Goal: Task Accomplishment & Management: Manage account settings

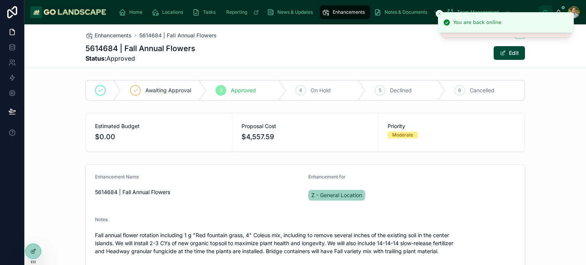
click at [341, 51] on div "5614684 | Fall Annual Flowers Status: Approved Edit" at bounding box center [304, 53] width 439 height 20
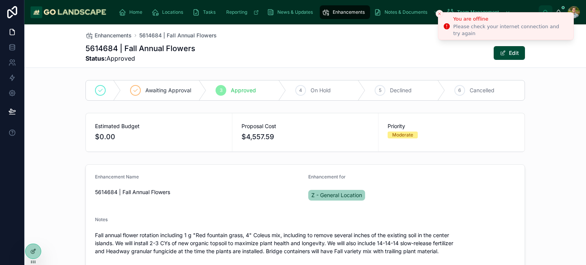
click at [437, 11] on icon "Close toast" at bounding box center [439, 13] width 5 height 5
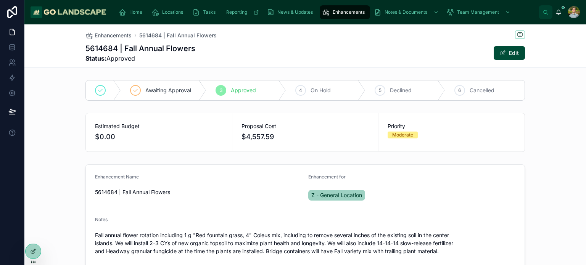
click at [555, 86] on div "Awaiting Approval 3 Approved 4 On Hold 5 Declined 6 Cancelled" at bounding box center [304, 90] width 561 height 27
click at [304, 41] on div "Enhancements 5614684 | Fall Annual Flowers 5614684 | Fall Annual Flowers Status…" at bounding box center [304, 45] width 439 height 43
click at [108, 32] on span "Enhancements" at bounding box center [113, 36] width 37 height 8
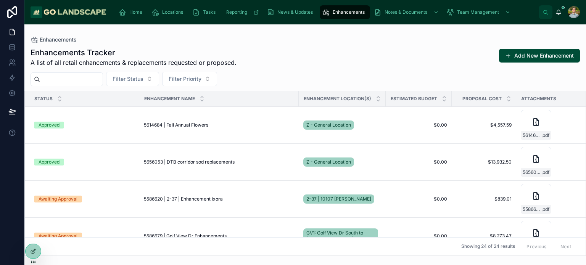
click at [345, 60] on div "Enhancements Tracker A list of all retail enhancements & replacements requested…" at bounding box center [305, 57] width 549 height 20
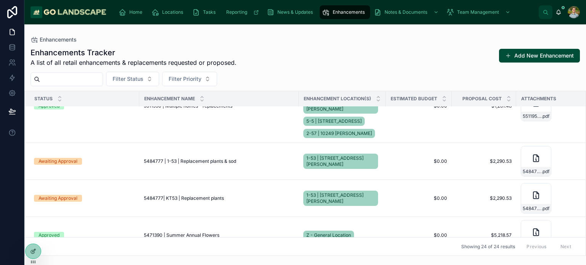
scroll to position [503, 0]
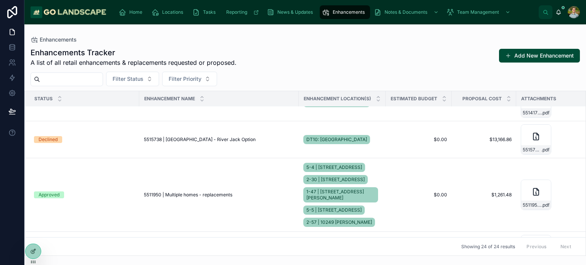
click at [119, 134] on td "Declined" at bounding box center [82, 139] width 114 height 37
click at [165, 141] on span "5515738 | [GEOGRAPHIC_DATA] - River Jack Option" at bounding box center [200, 140] width 112 height 6
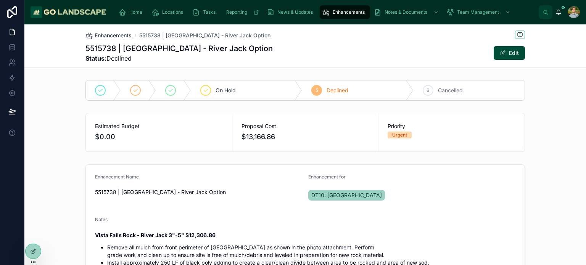
click at [116, 32] on span "Enhancements" at bounding box center [113, 36] width 37 height 8
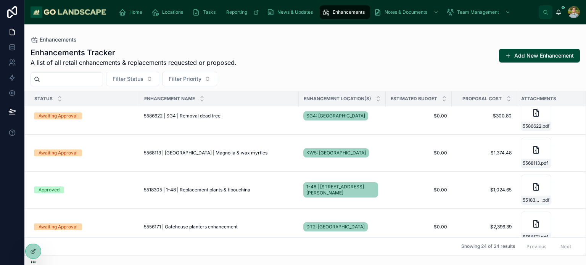
scroll to position [311, 0]
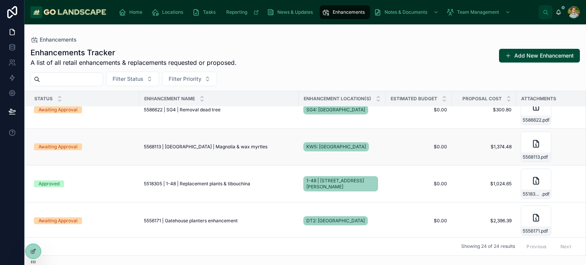
click at [222, 145] on span "5568113 | [GEOGRAPHIC_DATA] | Magnolia & wax myrtles" at bounding box center [206, 147] width 124 height 6
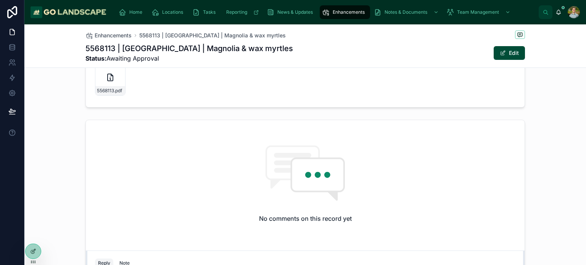
scroll to position [368, 0]
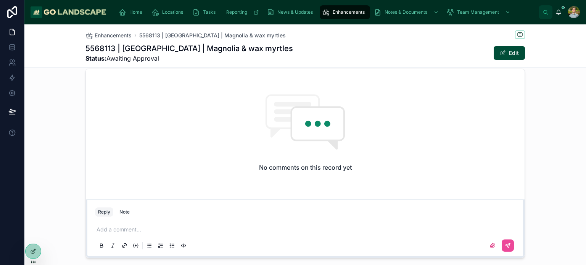
click at [129, 227] on p at bounding box center [306, 230] width 420 height 8
click at [505, 243] on icon at bounding box center [508, 246] width 6 height 6
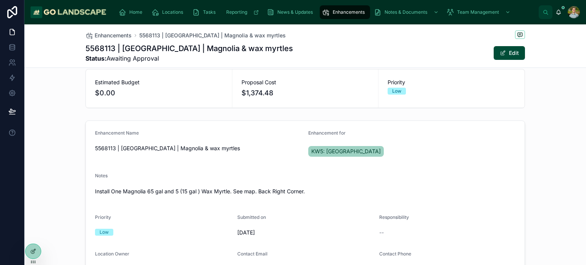
scroll to position [0, 0]
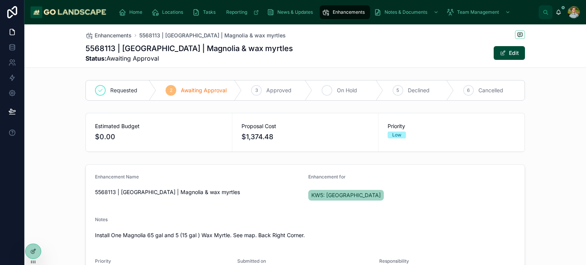
click at [344, 84] on div "4 On Hold" at bounding box center [347, 90] width 71 height 20
click at [533, 145] on div "Estimated Budget $0.00 Proposal Cost $1,374.48 Priority Low" at bounding box center [304, 132] width 561 height 45
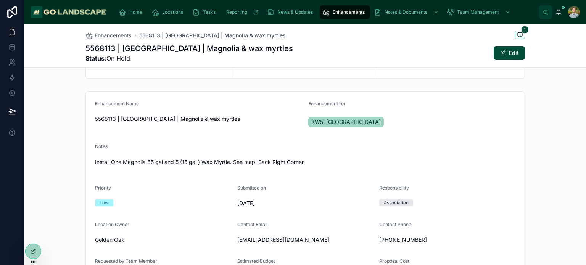
scroll to position [66, 0]
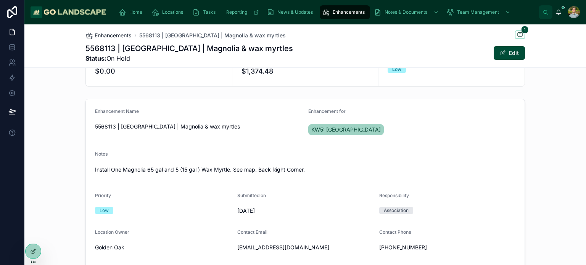
click at [104, 35] on span "Enhancements" at bounding box center [113, 36] width 37 height 8
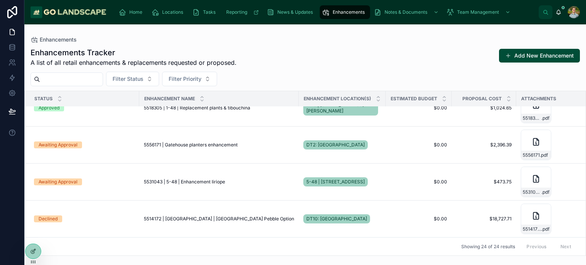
scroll to position [401, 0]
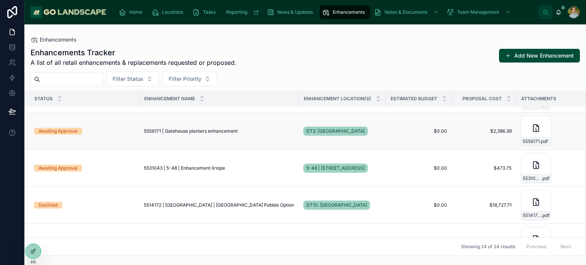
click at [215, 130] on span "5556171 | Gatehouse planters enhancement" at bounding box center [191, 131] width 94 height 6
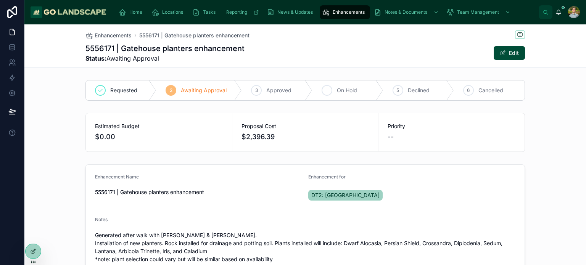
click at [339, 93] on span "On Hold" at bounding box center [347, 91] width 20 height 8
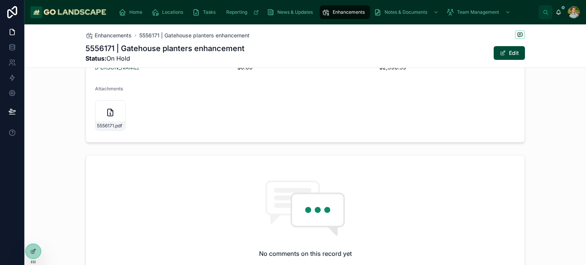
scroll to position [498, 0]
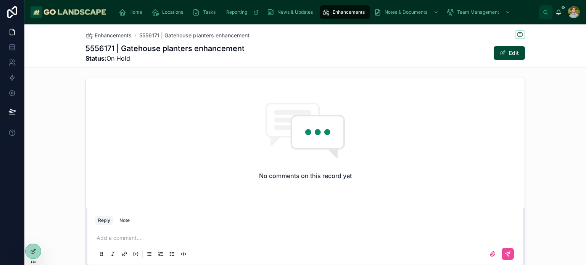
click at [160, 239] on p at bounding box center [306, 238] width 420 height 8
click at [507, 253] on icon at bounding box center [508, 253] width 3 height 3
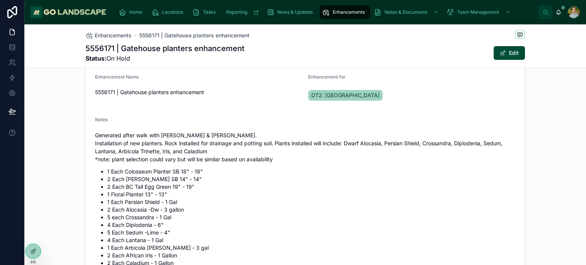
scroll to position [0, 0]
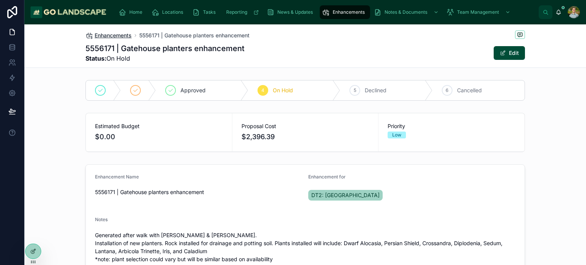
click at [95, 35] on span "Enhancements" at bounding box center [113, 36] width 37 height 8
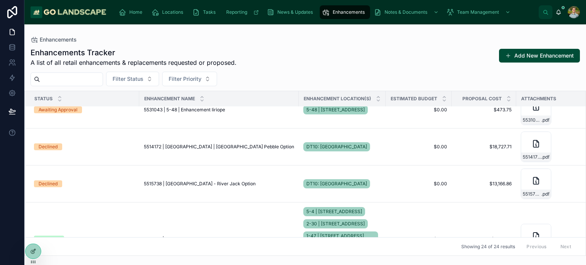
scroll to position [460, 0]
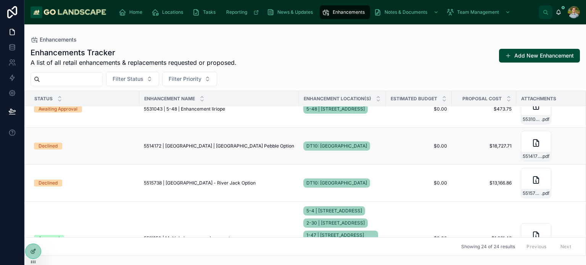
click at [238, 146] on span "5514172 | [GEOGRAPHIC_DATA] | [GEOGRAPHIC_DATA] Pebble Option" at bounding box center [219, 146] width 150 height 6
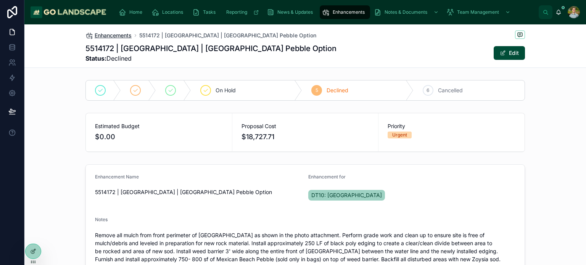
click at [112, 33] on span "Enhancements" at bounding box center [113, 36] width 37 height 8
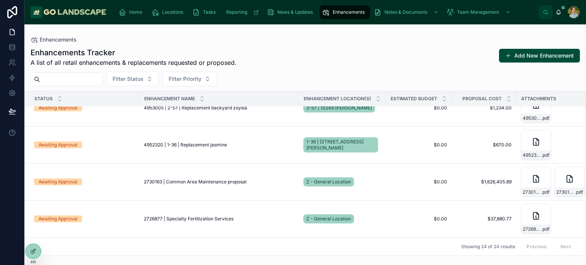
scroll to position [646, 0]
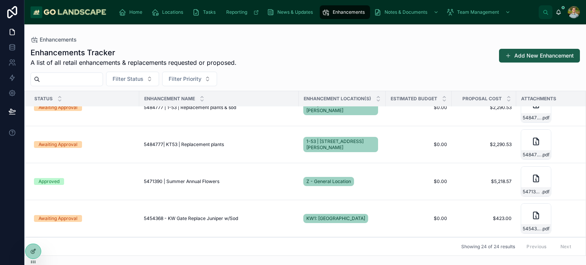
click at [553, 53] on button "Add New Enhancement" at bounding box center [539, 56] width 81 height 14
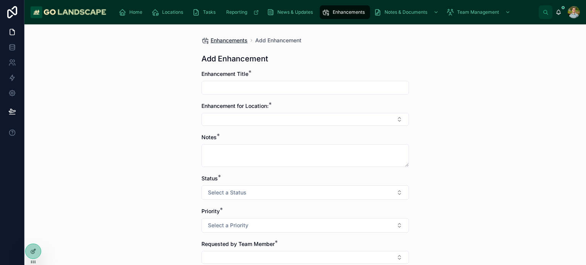
click at [231, 40] on span "Enhancements" at bounding box center [228, 41] width 37 height 8
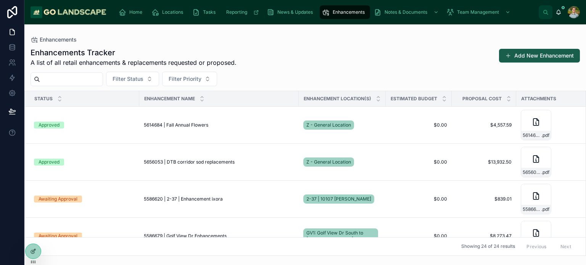
click at [528, 50] on button "Add New Enhancement" at bounding box center [539, 56] width 81 height 14
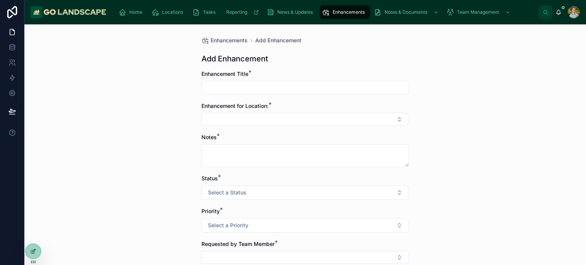
click at [273, 83] on input "text" at bounding box center [305, 87] width 207 height 11
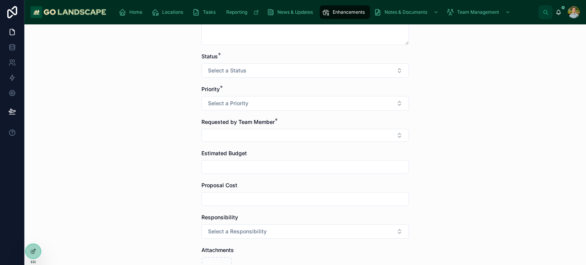
scroll to position [218, 0]
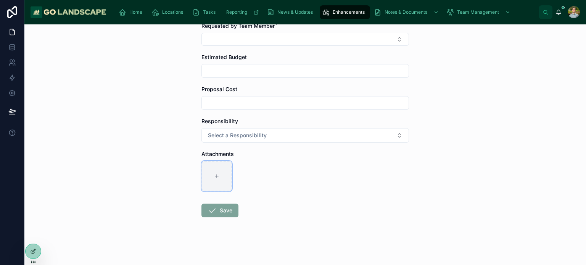
click at [210, 175] on div at bounding box center [216, 176] width 31 height 31
type input "**********"
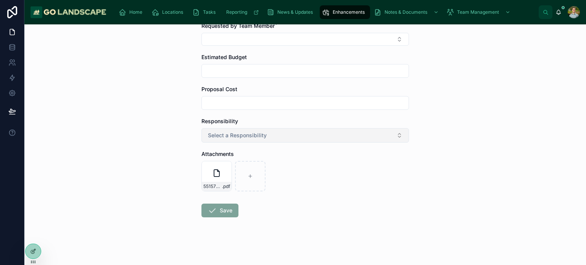
click at [325, 134] on button "Select a Responsibility" at bounding box center [304, 135] width 207 height 14
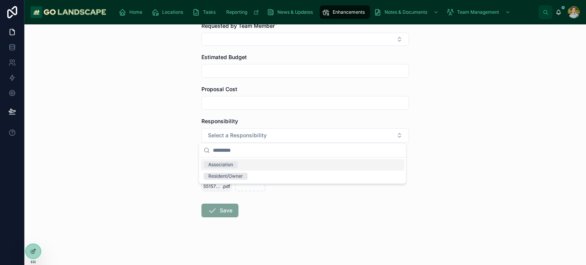
click at [296, 167] on div "Association" at bounding box center [303, 164] width 204 height 11
click at [466, 137] on div "Enhancements Add Enhancement Add Enhancement Enhancement Title * Enhancement fo…" at bounding box center [304, 144] width 561 height 241
click at [208, 175] on div "5515766 [GEOGRAPHIC_DATA] - [GEOGRAPHIC_DATA] Option .pdf" at bounding box center [216, 176] width 31 height 31
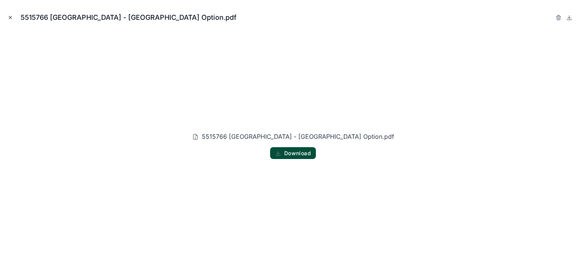
click at [12, 18] on icon "Close modal" at bounding box center [10, 17] width 5 height 5
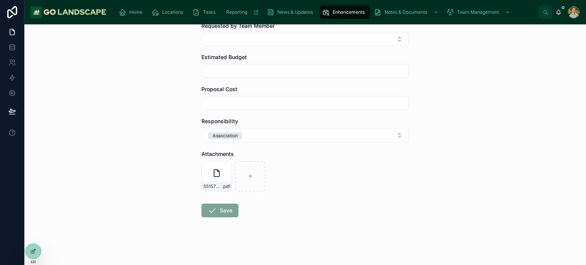
click at [461, 136] on div "Enhancements Add Enhancement Add Enhancement Enhancement Title * Enhancement fo…" at bounding box center [304, 144] width 561 height 241
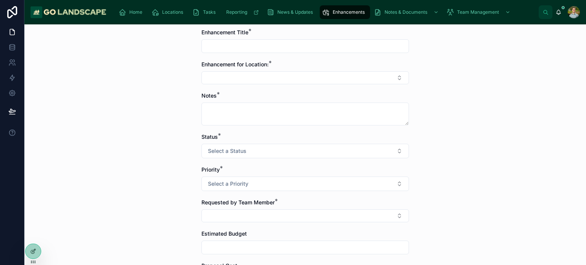
scroll to position [38, 0]
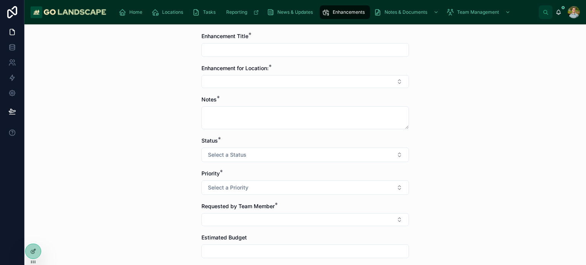
click at [248, 48] on input "text" at bounding box center [305, 50] width 207 height 11
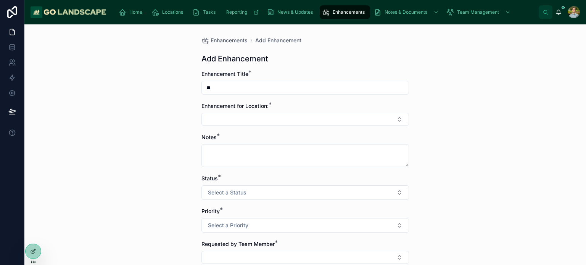
type input "*"
type input "**********"
click at [252, 124] on button "Select Button" at bounding box center [304, 119] width 207 height 13
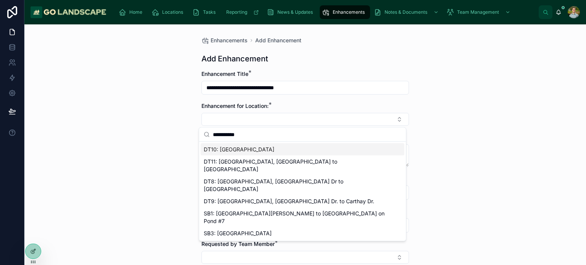
type input "**********"
click at [303, 145] on div "DT10: [GEOGRAPHIC_DATA]" at bounding box center [303, 149] width 204 height 12
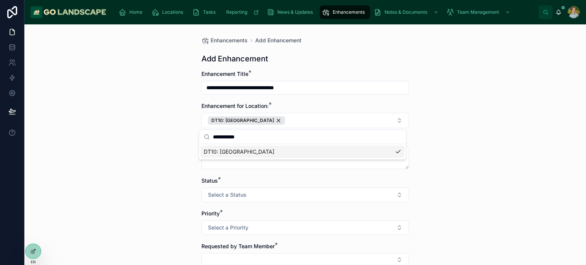
click at [443, 138] on div "**********" at bounding box center [304, 144] width 561 height 241
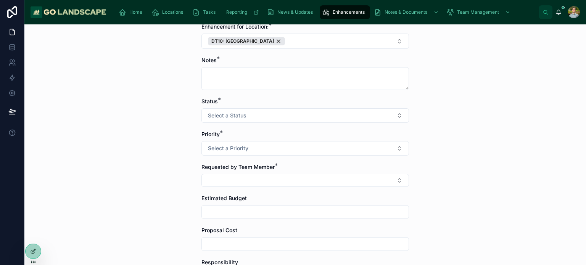
scroll to position [85, 0]
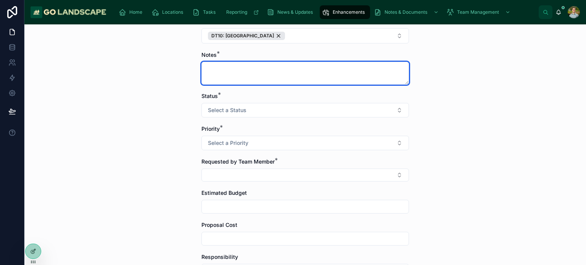
click at [298, 64] on textarea at bounding box center [304, 73] width 207 height 23
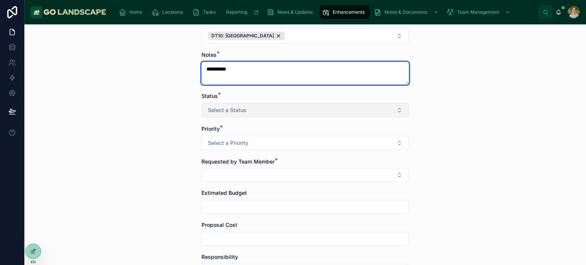
type textarea "**********"
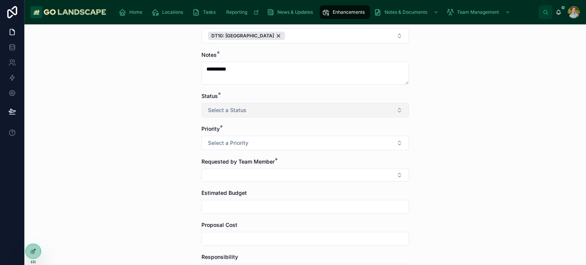
click at [282, 110] on button "Select a Status" at bounding box center [304, 110] width 207 height 14
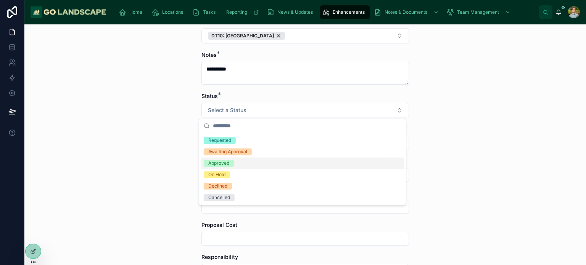
click at [264, 165] on div "Approved" at bounding box center [303, 162] width 204 height 11
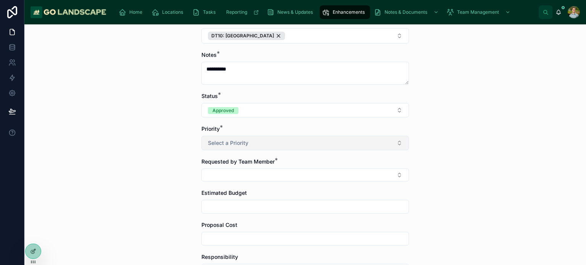
click at [281, 146] on button "Select a Priority" at bounding box center [304, 143] width 207 height 14
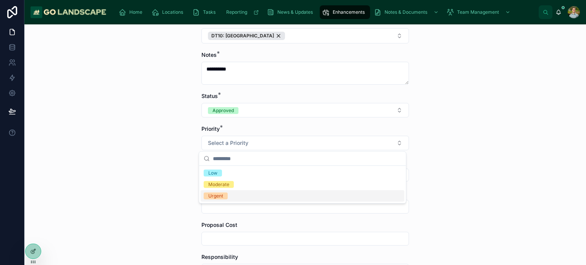
click at [261, 195] on div "Urgent" at bounding box center [303, 195] width 204 height 11
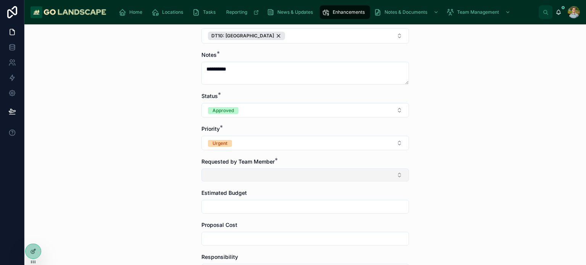
click at [311, 172] on button "Select Button" at bounding box center [304, 175] width 207 height 13
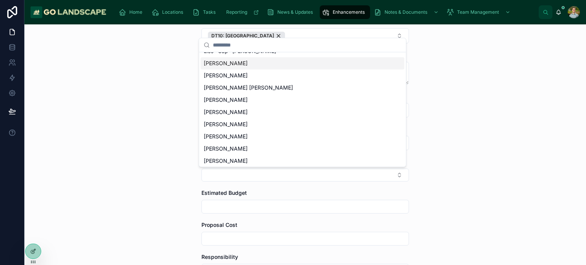
scroll to position [72, 0]
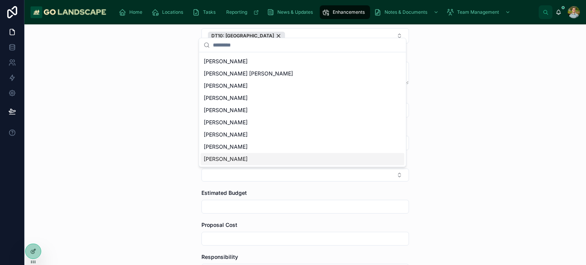
click at [256, 159] on div "[PERSON_NAME]" at bounding box center [303, 159] width 204 height 12
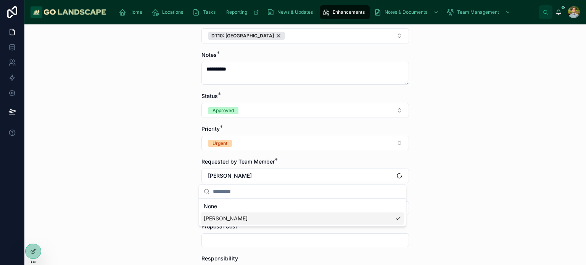
scroll to position [0, 0]
click at [455, 174] on div "**********" at bounding box center [304, 144] width 561 height 241
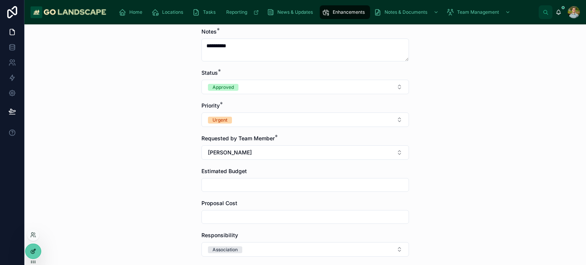
click at [31, 253] on icon at bounding box center [33, 251] width 6 height 6
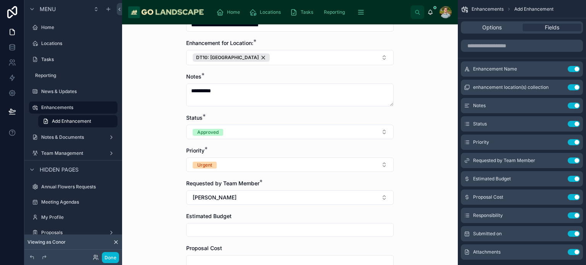
scroll to position [64, 0]
click at [292, 180] on div "Requested by Team Member *" at bounding box center [289, 183] width 207 height 8
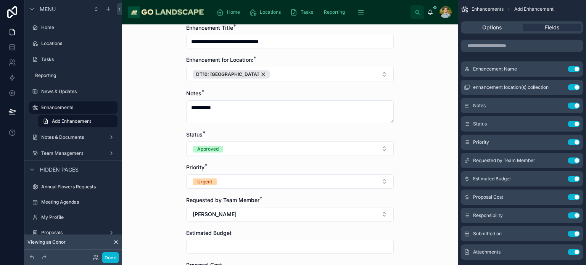
scroll to position [47, 0]
click at [559, 159] on icon "scrollable content" at bounding box center [559, 159] width 1 height 1
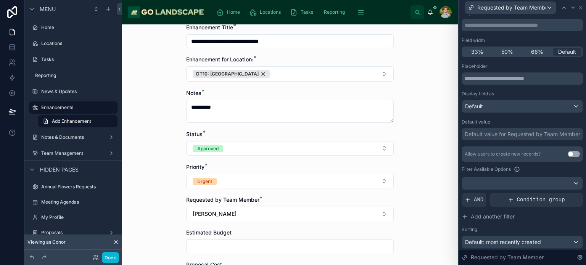
scroll to position [109, 0]
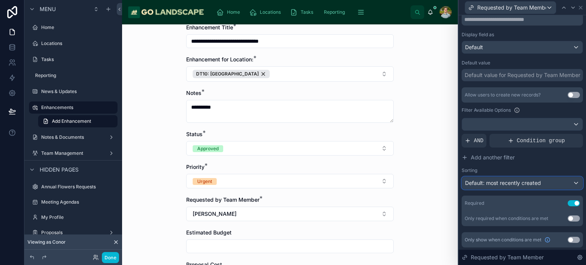
click at [541, 179] on div "Default: most recently created" at bounding box center [522, 183] width 121 height 12
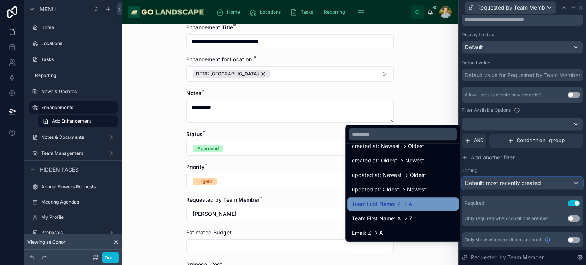
scroll to position [26, 0]
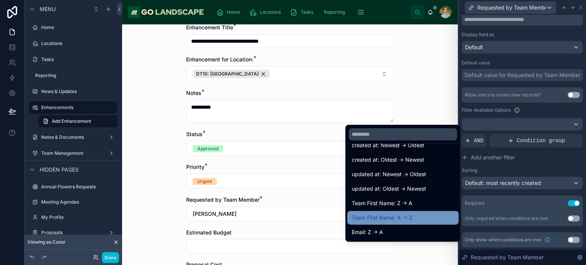
click at [387, 222] on span "Team First Name: A -> Z" at bounding box center [382, 217] width 61 height 9
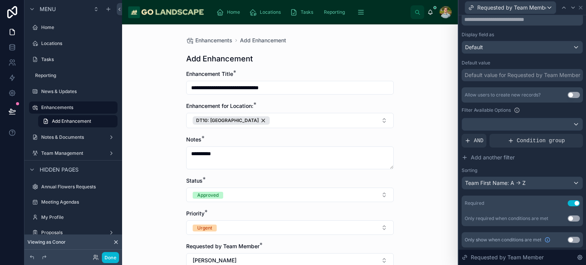
scroll to position [0, 0]
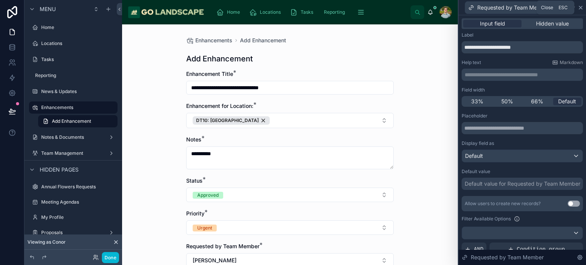
click at [581, 9] on icon at bounding box center [580, 8] width 6 height 6
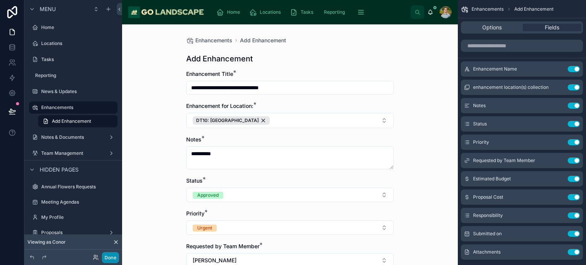
click at [108, 257] on button "Done" at bounding box center [110, 257] width 17 height 11
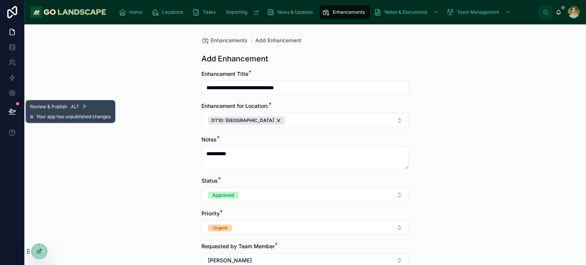
click at [14, 113] on icon at bounding box center [12, 112] width 8 height 8
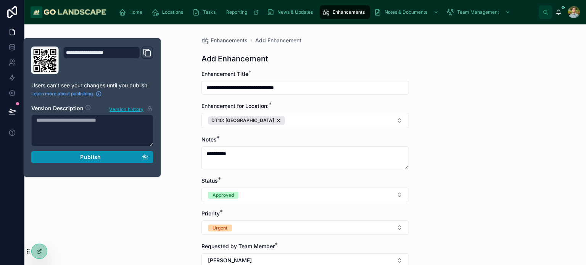
click at [98, 160] on span "Publish" at bounding box center [90, 157] width 21 height 7
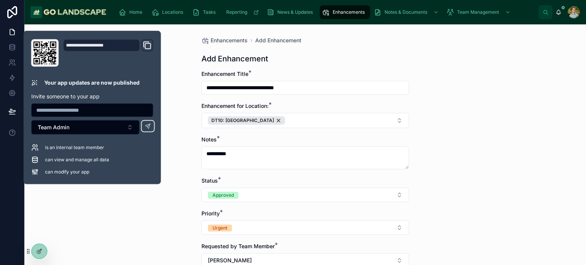
click at [466, 178] on div "**********" at bounding box center [304, 144] width 561 height 241
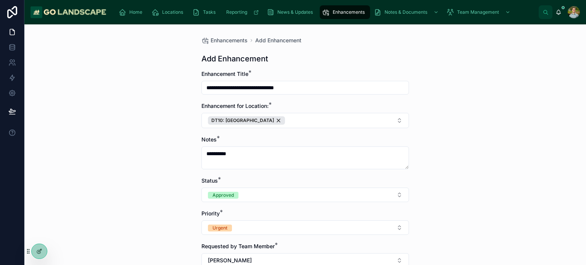
scroll to position [67, 0]
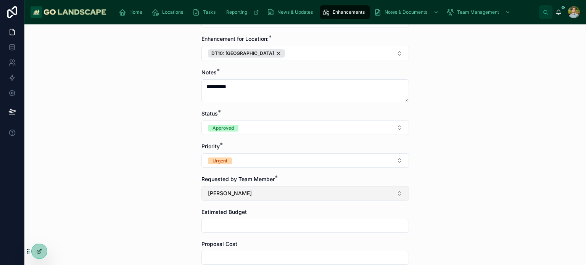
click at [313, 192] on button "[PERSON_NAME]" at bounding box center [304, 193] width 207 height 14
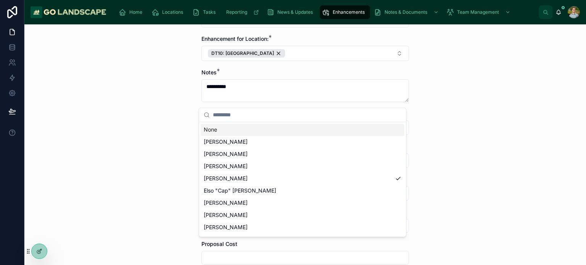
scroll to position [165, 0]
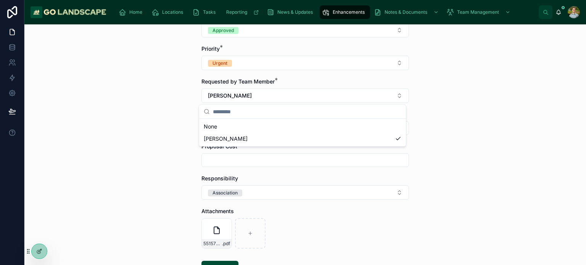
click at [574, 153] on div "**********" at bounding box center [304, 144] width 561 height 241
click at [313, 127] on input "text" at bounding box center [305, 128] width 207 height 11
type input "*****"
click at [455, 163] on div "**********" at bounding box center [304, 144] width 561 height 241
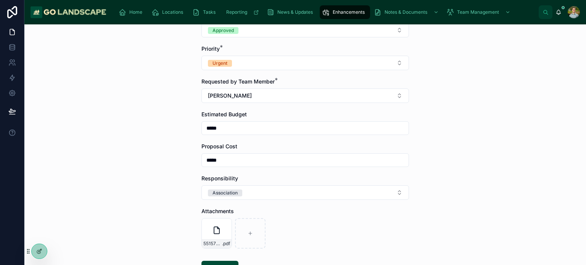
scroll to position [223, 0]
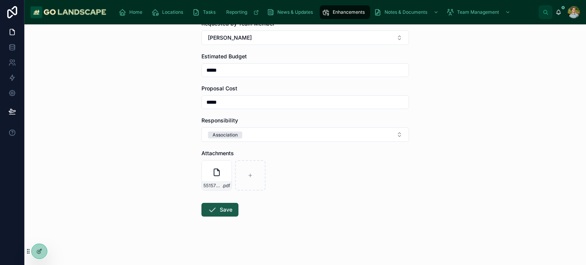
click at [218, 208] on button "Save" at bounding box center [219, 210] width 37 height 14
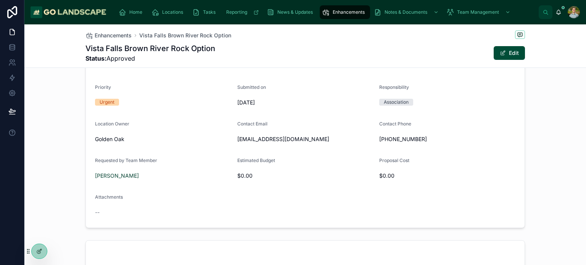
scroll to position [174, 0]
click at [95, 217] on div "--" at bounding box center [145, 213] width 101 height 12
click at [108, 34] on span "Enhancements" at bounding box center [113, 36] width 37 height 8
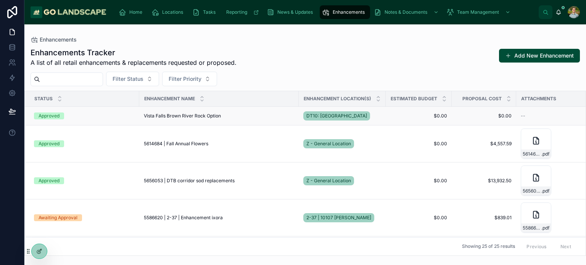
click at [211, 113] on span "Vista Falls Brown River Rock Option" at bounding box center [182, 116] width 77 height 6
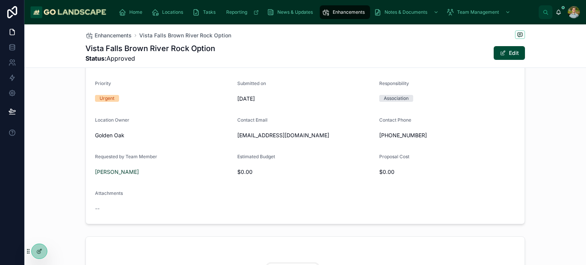
scroll to position [178, 0]
click at [505, 50] on button "Edit" at bounding box center [508, 53] width 31 height 14
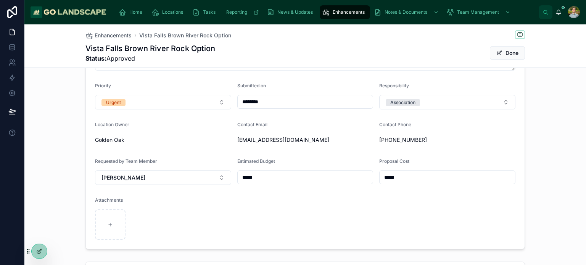
click at [98, 241] on form "**********" at bounding box center [305, 118] width 439 height 262
click at [102, 221] on div at bounding box center [110, 224] width 31 height 31
type input "**********"
click at [506, 56] on button "Done" at bounding box center [507, 53] width 35 height 14
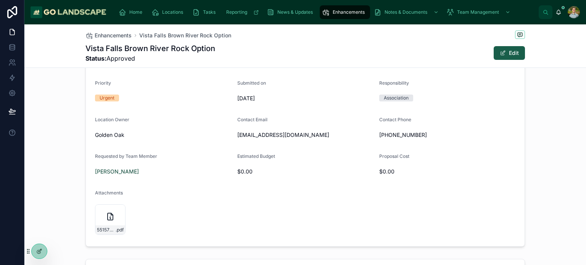
scroll to position [182, 0]
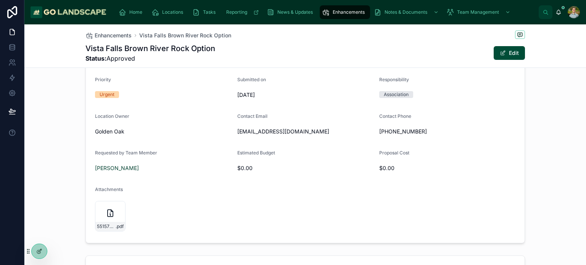
click at [462, 207] on form "Enhancement Name [GEOGRAPHIC_DATA] [GEOGRAPHIC_DATA] Rock Option Enhancement fo…" at bounding box center [305, 113] width 439 height 260
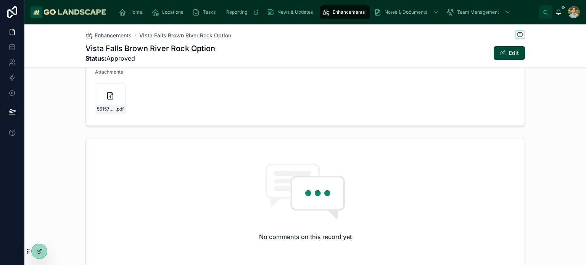
scroll to position [296, 0]
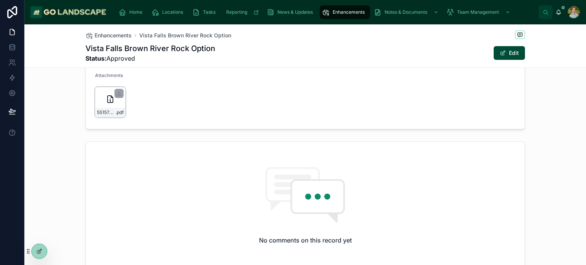
click at [100, 99] on div "5515766-Vista-Falls-[GEOGRAPHIC_DATA]---[GEOGRAPHIC_DATA]-River-[GEOGRAPHIC_DAT…" at bounding box center [110, 102] width 31 height 31
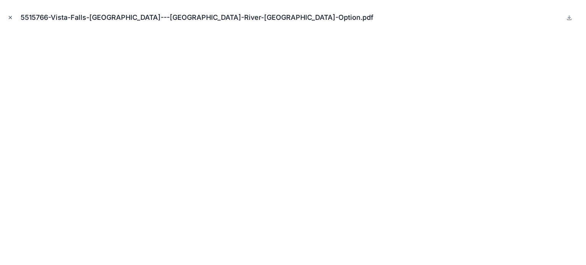
click at [10, 20] on icon "Close modal" at bounding box center [10, 17] width 5 height 5
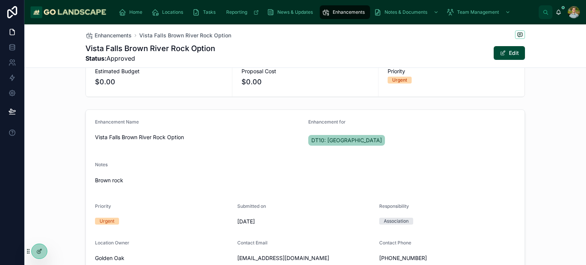
scroll to position [44, 0]
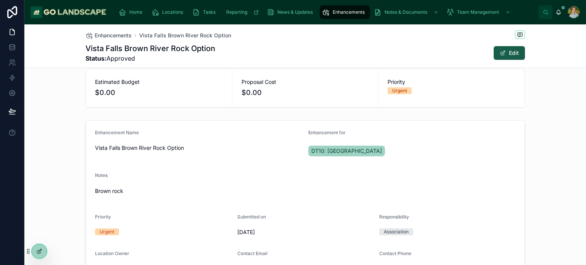
click at [507, 48] on button "Edit" at bounding box center [508, 53] width 31 height 14
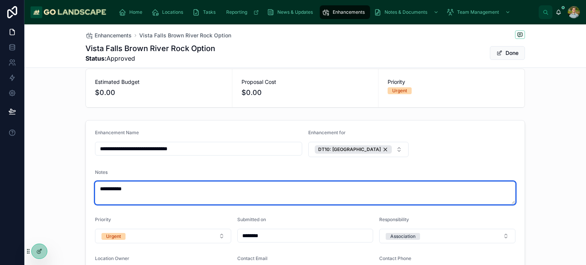
drag, startPoint x: 165, startPoint y: 192, endPoint x: 51, endPoint y: 178, distance: 114.5
click at [51, 178] on div "**********" at bounding box center [304, 251] width 561 height 269
paste textarea "**********"
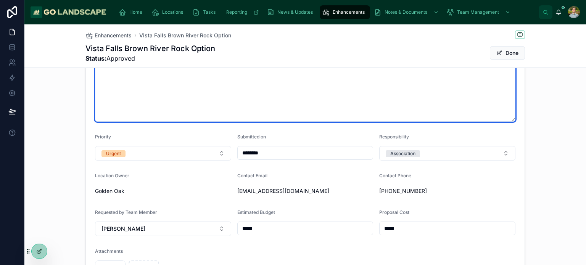
scroll to position [341, 0]
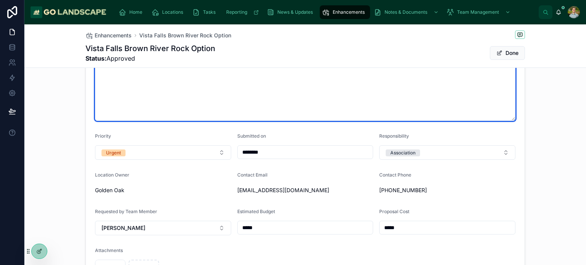
type textarea "**********"
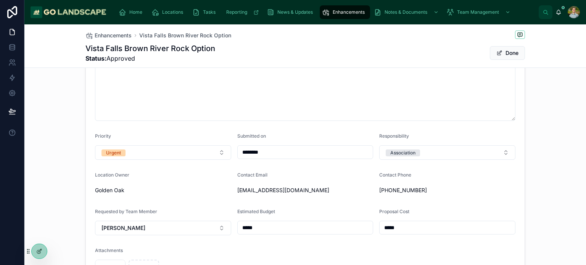
drag, startPoint x: 376, startPoint y: 223, endPoint x: 333, endPoint y: 217, distance: 43.5
click at [333, 217] on form "**********" at bounding box center [305, 61] width 439 height 475
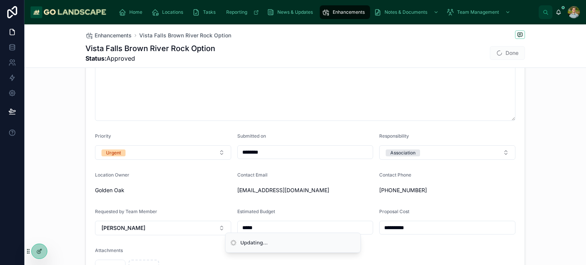
type input "**********"
type textarea "**********"
type input "**********"
click at [537, 186] on div "**********" at bounding box center [304, 62] width 561 height 482
type textarea "**********"
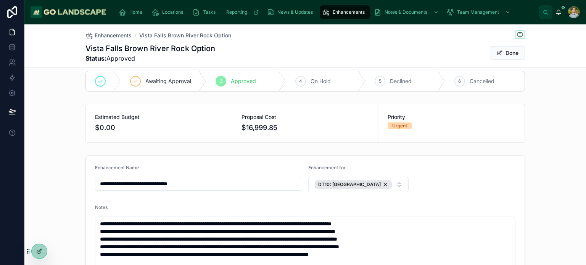
scroll to position [9, 0]
click at [495, 49] on button "Done" at bounding box center [507, 53] width 35 height 14
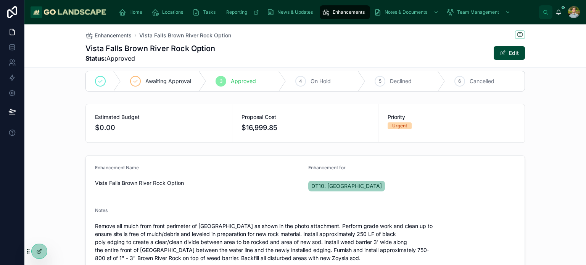
click at [566, 119] on div "Estimated Budget $0.00 Proposal Cost $16,999.85 Priority Urgent" at bounding box center [304, 123] width 561 height 45
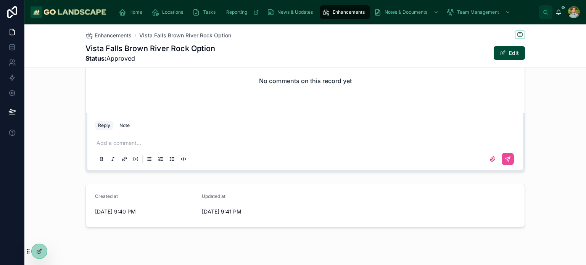
scroll to position [500, 0]
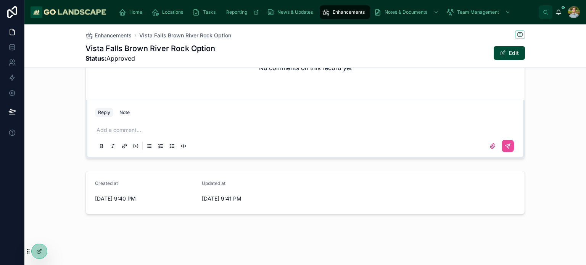
click at [124, 129] on p at bounding box center [306, 130] width 420 height 8
click at [505, 143] on icon at bounding box center [508, 146] width 6 height 6
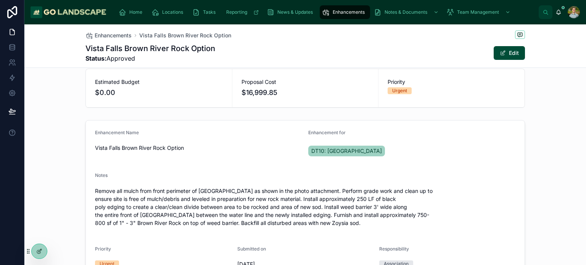
scroll to position [0, 0]
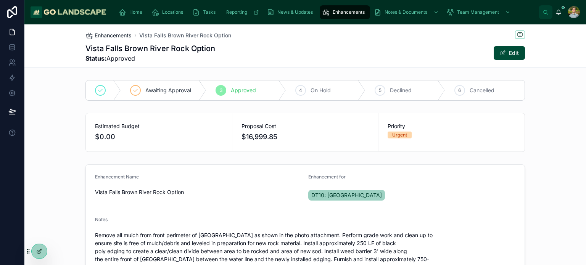
click at [98, 35] on span "Enhancements" at bounding box center [113, 36] width 37 height 8
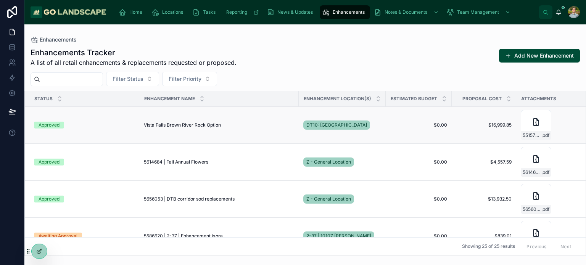
click at [194, 126] on span "Vista Falls Brown River Rock Option" at bounding box center [182, 125] width 77 height 6
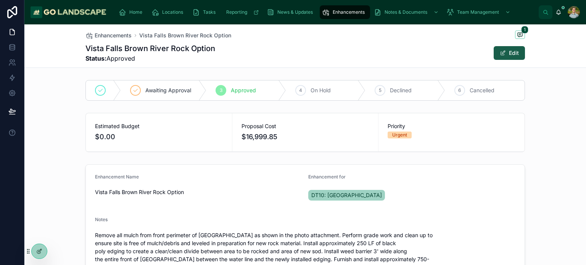
click at [503, 48] on button "Edit" at bounding box center [508, 53] width 31 height 14
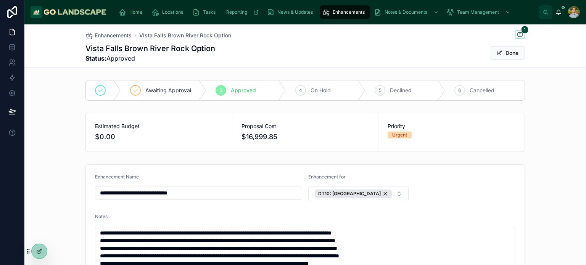
click at [98, 188] on input "**********" at bounding box center [198, 193] width 206 height 11
type input "**********"
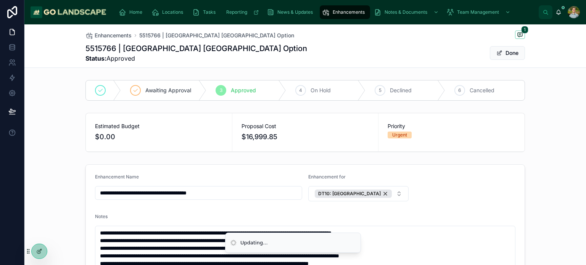
type input "**********"
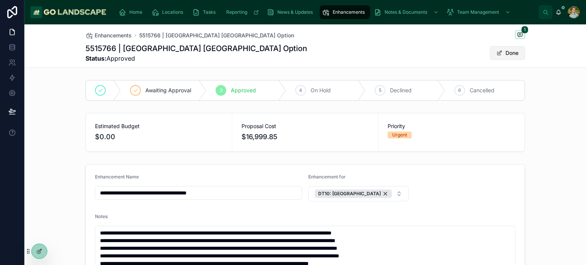
type input "**********"
click at [508, 53] on button "Done" at bounding box center [507, 53] width 35 height 14
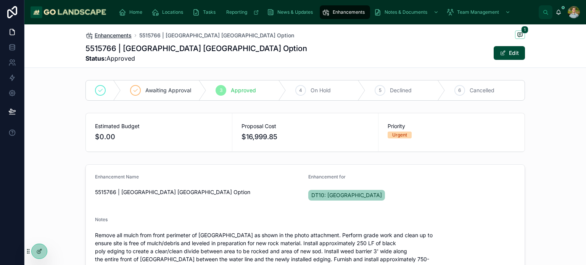
click at [111, 32] on span "Enhancements" at bounding box center [113, 36] width 37 height 8
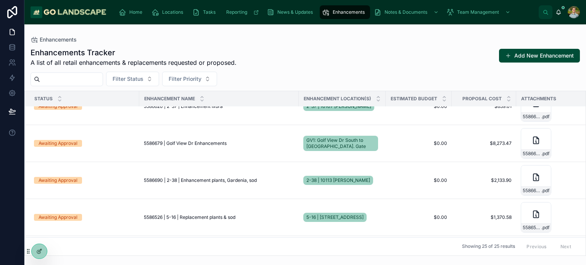
scroll to position [196, 0]
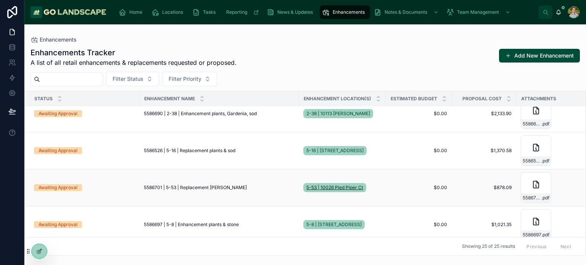
click at [325, 185] on span "5-53 | 10026 Pied Piper Ct" at bounding box center [334, 188] width 57 height 6
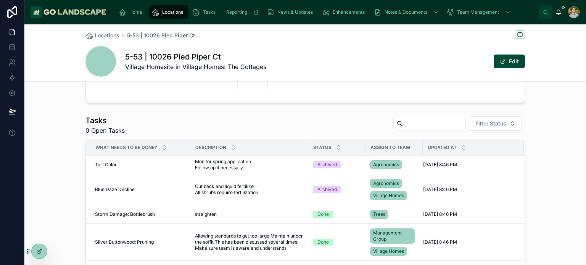
scroll to position [335, 0]
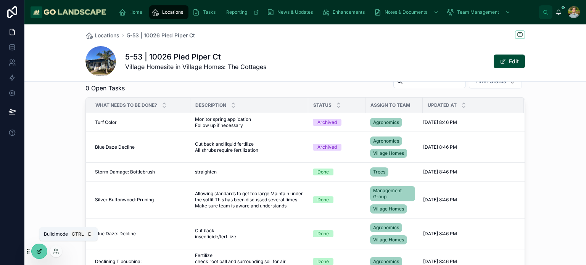
click at [34, 250] on div at bounding box center [39, 251] width 15 height 14
click at [384, 59] on div "5-53 | 10026 [GEOGRAPHIC_DATA] Homesite in Village Homes: The Cottages Edit" at bounding box center [304, 61] width 439 height 31
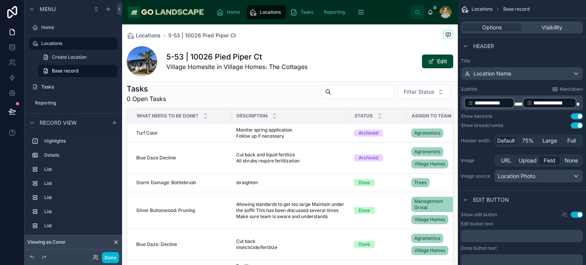
click at [351, 55] on div "5-53 | 10026 [GEOGRAPHIC_DATA] Homesite in Village Homes: The Cottages Edit" at bounding box center [290, 61] width 326 height 31
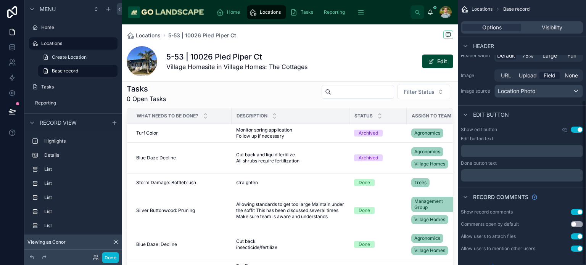
scroll to position [160, 0]
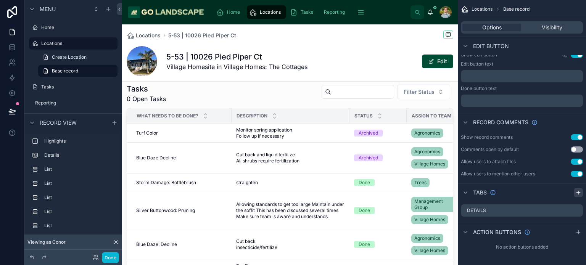
click at [577, 193] on icon "scrollable content" at bounding box center [578, 193] width 6 height 6
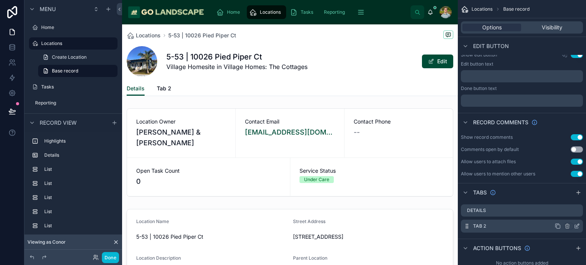
click at [577, 227] on icon "scrollable content" at bounding box center [577, 226] width 6 height 6
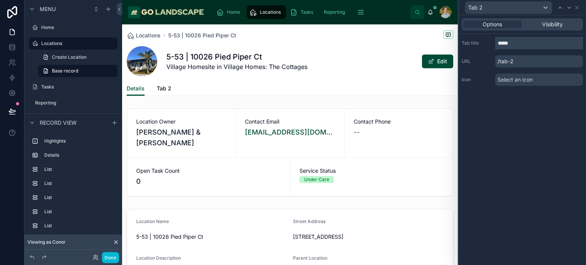
click at [522, 41] on input "*****" at bounding box center [539, 43] width 88 height 12
type input "*****"
click at [516, 125] on div "Options Visibility Tab title ***** URL /notes Icon Select an icon" at bounding box center [521, 140] width 127 height 250
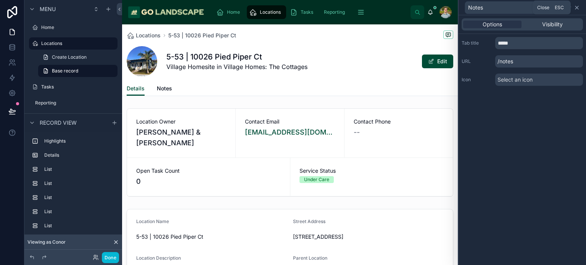
click at [577, 7] on icon at bounding box center [576, 7] width 3 height 3
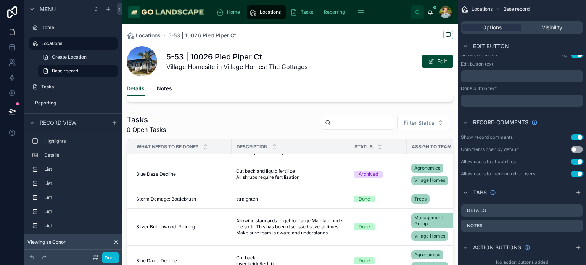
scroll to position [318, 0]
click at [577, 193] on icon "scrollable content" at bounding box center [578, 193] width 6 height 6
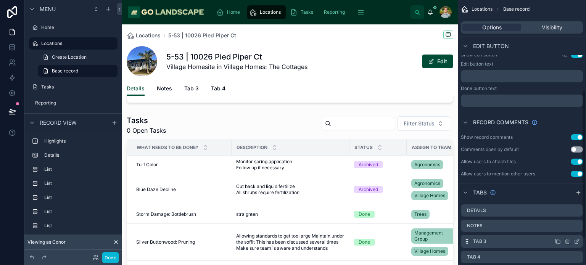
click at [577, 242] on icon "scrollable content" at bounding box center [577, 240] width 3 height 3
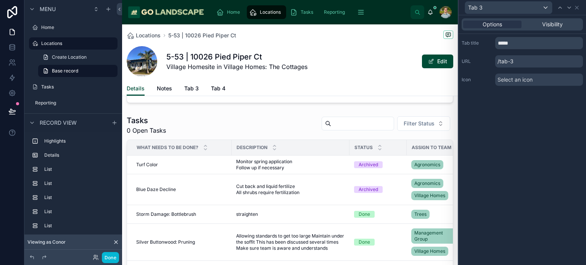
click at [577, 242] on div "Tab 3 Options Visibility Tab title ***** URL /tab-3 Icon Select an icon Menu Ho…" at bounding box center [293, 132] width 586 height 265
click at [522, 45] on input "*****" at bounding box center [539, 43] width 88 height 12
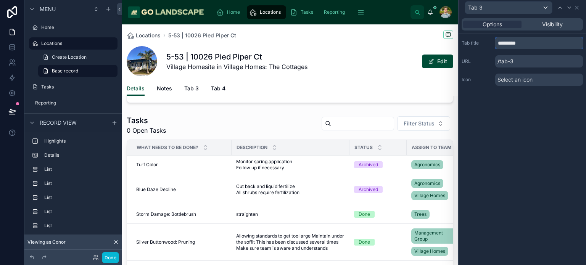
type input "*********"
click at [547, 100] on div "Options Visibility Tab title ********* URL /tab-3 Icon Select an icon" at bounding box center [521, 140] width 127 height 250
click at [577, 5] on icon at bounding box center [577, 8] width 6 height 6
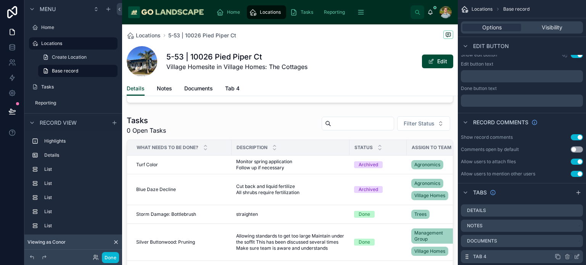
click at [577, 257] on icon "scrollable content" at bounding box center [577, 257] width 6 height 6
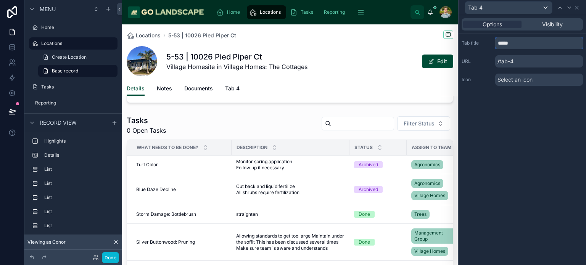
click at [525, 39] on input "*****" at bounding box center [539, 43] width 88 height 12
type input "**********"
click at [564, 127] on div "**********" at bounding box center [521, 140] width 127 height 250
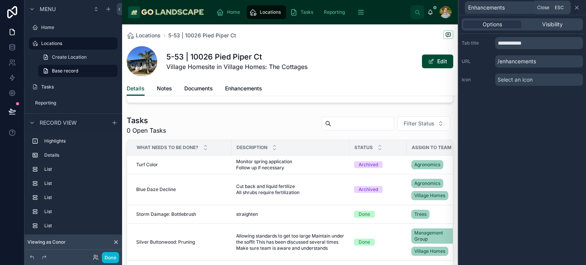
click at [578, 9] on icon at bounding box center [576, 7] width 3 height 3
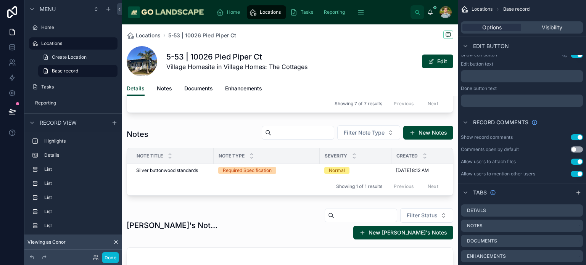
scroll to position [546, 0]
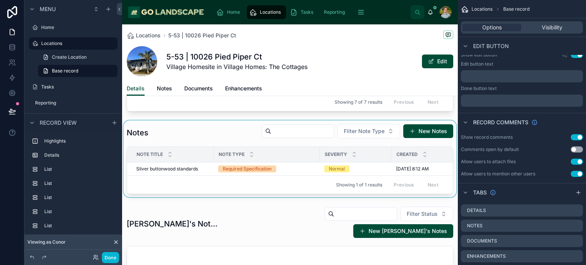
click at [180, 121] on div at bounding box center [290, 159] width 336 height 77
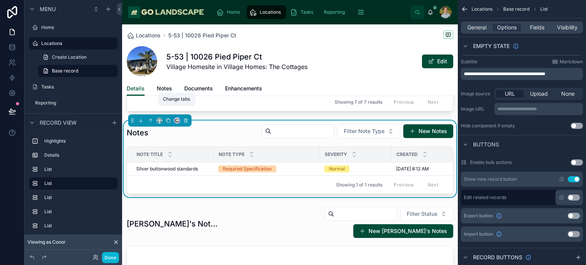
click at [178, 118] on icon at bounding box center [176, 120] width 5 height 5
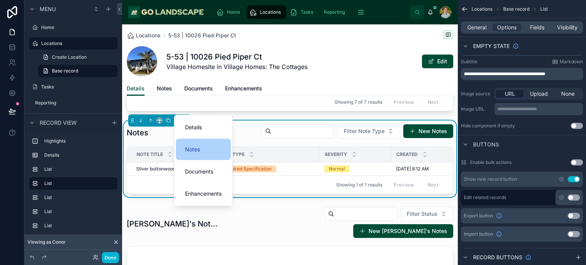
click at [220, 151] on div "Notes" at bounding box center [203, 149] width 37 height 9
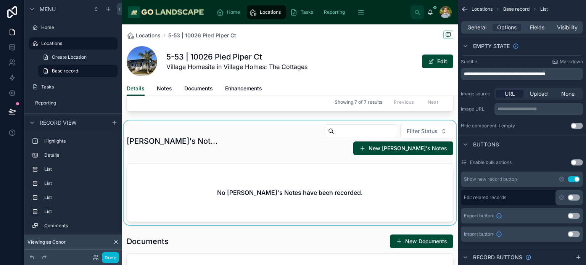
click at [204, 134] on div at bounding box center [290, 173] width 336 height 104
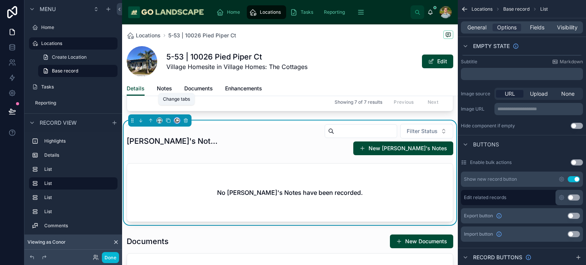
click at [176, 118] on icon at bounding box center [176, 120] width 5 height 5
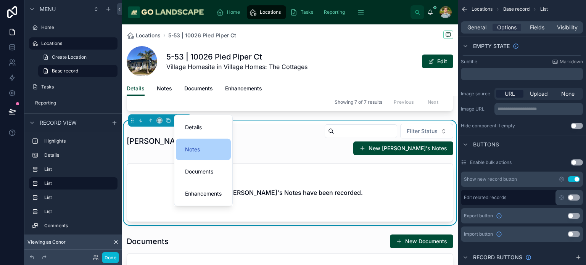
click at [209, 151] on div "Notes" at bounding box center [203, 149] width 37 height 9
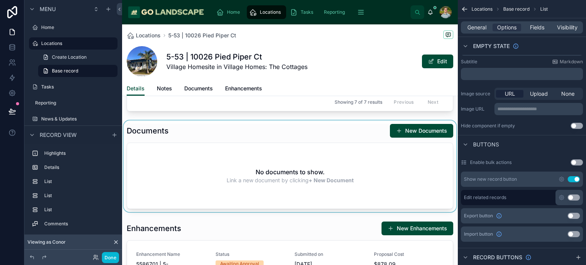
click at [217, 121] on div at bounding box center [290, 167] width 336 height 92
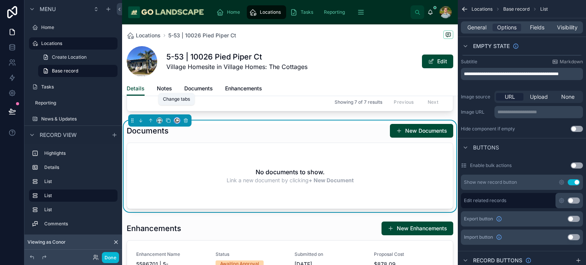
click at [177, 120] on icon at bounding box center [176, 121] width 3 height 3
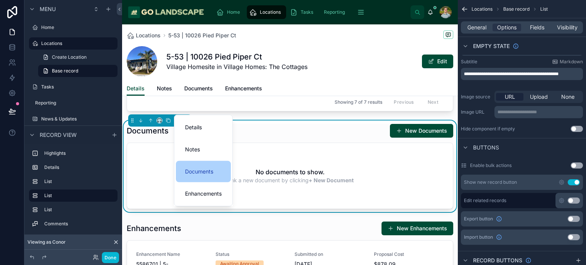
click at [197, 166] on div "Documents" at bounding box center [203, 171] width 55 height 21
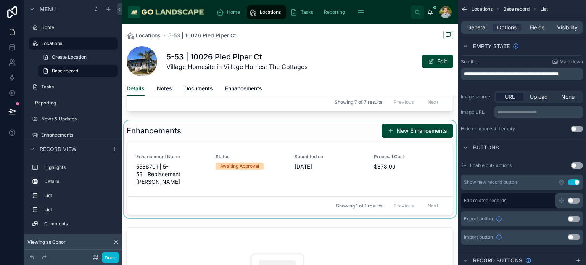
click at [185, 121] on div at bounding box center [290, 170] width 336 height 98
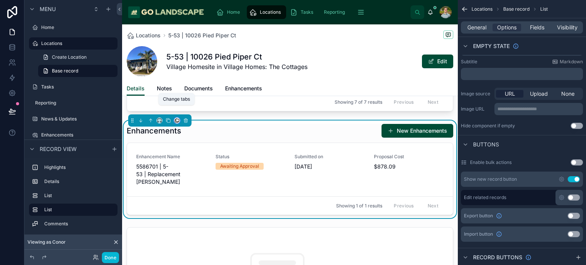
click at [176, 119] on icon at bounding box center [177, 120] width 3 height 3
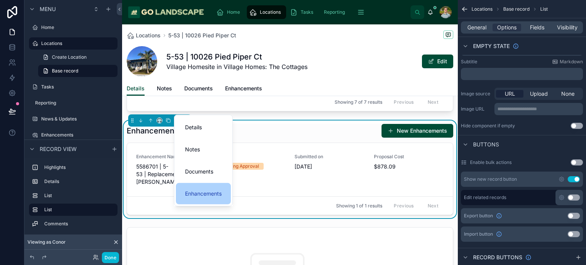
click at [204, 188] on div "Enhancements" at bounding box center [203, 193] width 55 height 21
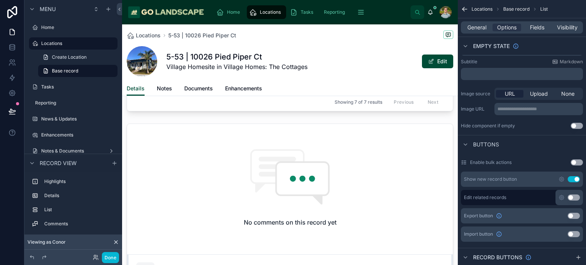
click at [360, 73] on div "5-53 | 10026 [GEOGRAPHIC_DATA] Homesite in Village Homes: The Cottages Edit" at bounding box center [290, 61] width 326 height 31
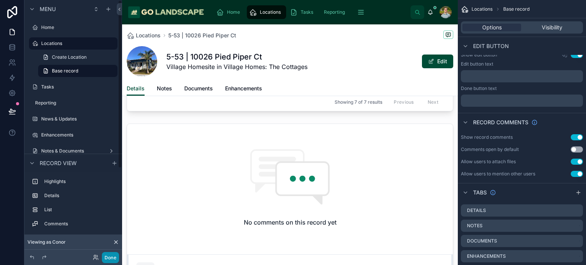
click at [107, 255] on button "Done" at bounding box center [110, 257] width 17 height 11
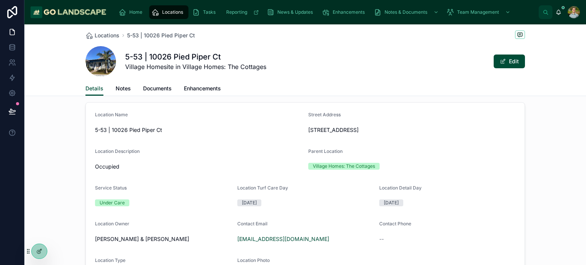
scroll to position [0, 0]
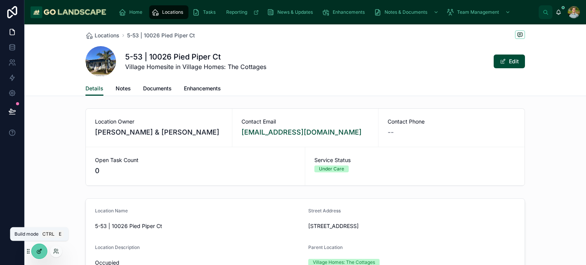
click at [40, 254] on div at bounding box center [39, 251] width 15 height 14
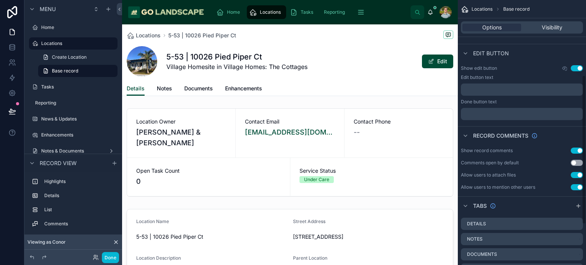
scroll to position [206, 0]
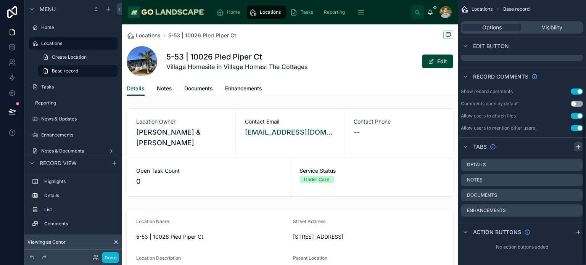
click at [580, 148] on icon "scrollable content" at bounding box center [578, 147] width 6 height 6
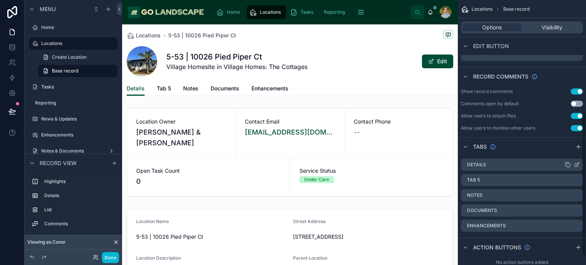
click at [466, 163] on div "Details" at bounding box center [522, 165] width 122 height 12
drag, startPoint x: 464, startPoint y: 163, endPoint x: 468, endPoint y: 187, distance: 24.7
click at [468, 187] on div "Details Tab 5 Notes Documents Enhancements" at bounding box center [522, 195] width 128 height 79
drag, startPoint x: 488, startPoint y: 163, endPoint x: 489, endPoint y: 199, distance: 36.2
click at [489, 199] on div "Details Tab 5 Notes Documents Enhancements" at bounding box center [522, 196] width 128 height 80
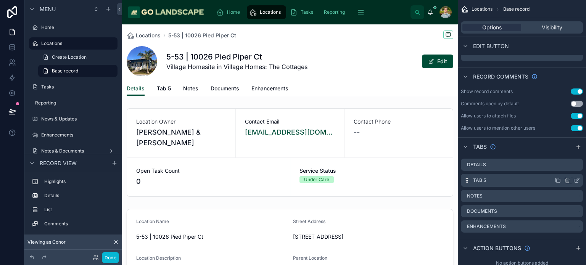
click at [578, 180] on icon "scrollable content" at bounding box center [577, 180] width 6 height 6
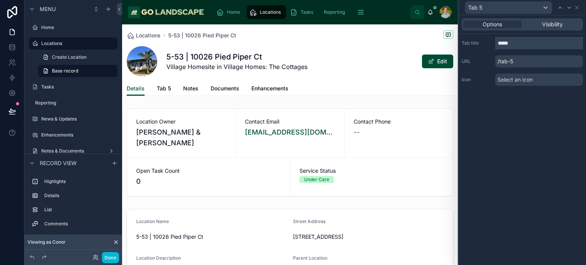
click at [528, 45] on input "*****" at bounding box center [539, 43] width 88 height 12
type input "*******"
click at [511, 112] on div "Options Visibility Tab title ******* URL /details Icon Select an icon" at bounding box center [521, 140] width 127 height 250
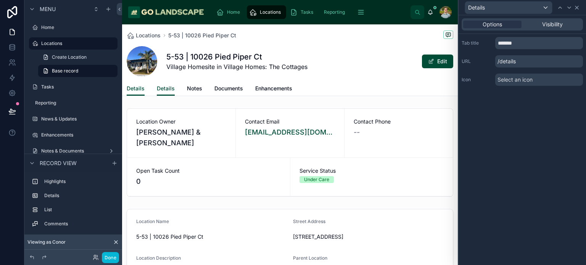
click at [577, 6] on icon at bounding box center [577, 8] width 6 height 6
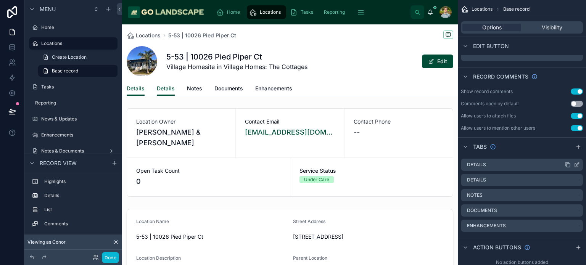
click at [580, 164] on div "Details" at bounding box center [522, 165] width 122 height 12
click at [575, 164] on icon "scrollable content" at bounding box center [576, 165] width 3 height 3
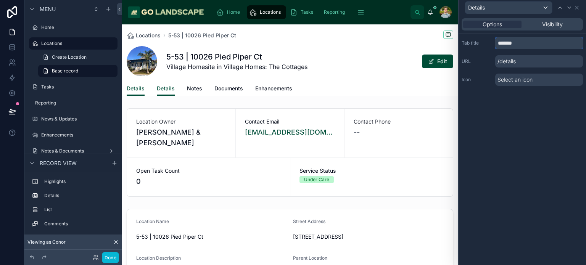
click at [516, 45] on input "*******" at bounding box center [539, 43] width 88 height 12
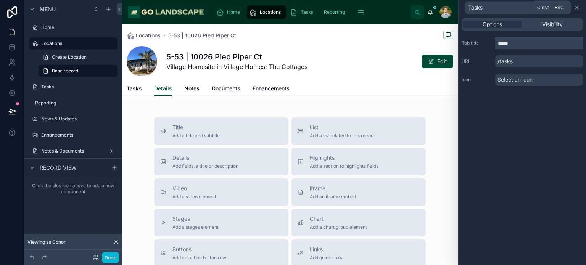
type input "*****"
click at [578, 6] on icon at bounding box center [577, 8] width 6 height 6
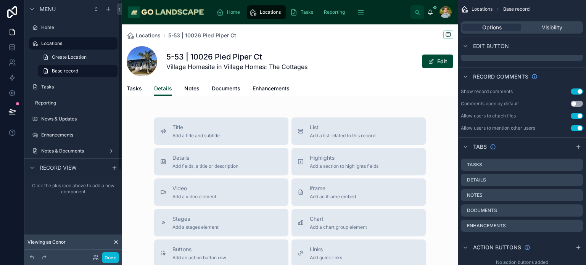
click at [141, 85] on div "Tasks Details Notes Documents Enhancements" at bounding box center [290, 88] width 326 height 14
click at [136, 92] on span "Tasks" at bounding box center [134, 89] width 15 height 8
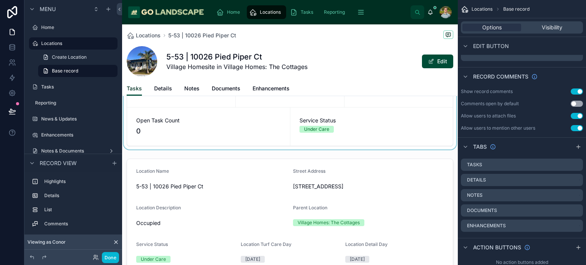
scroll to position [66, 0]
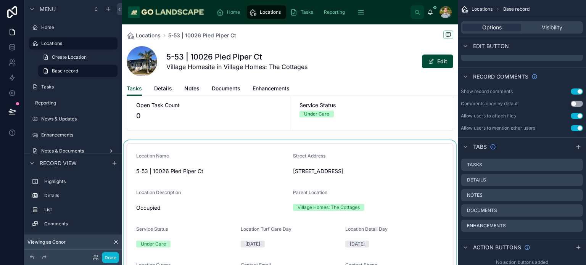
click at [224, 151] on div at bounding box center [290, 249] width 336 height 218
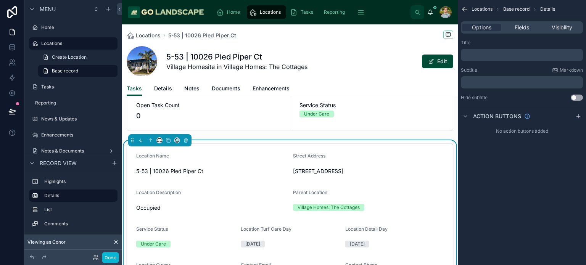
scroll to position [0, 0]
click at [175, 140] on icon at bounding box center [176, 141] width 3 height 3
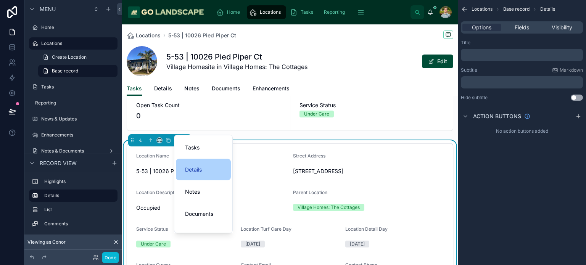
click at [214, 175] on div "Details" at bounding box center [203, 169] width 55 height 21
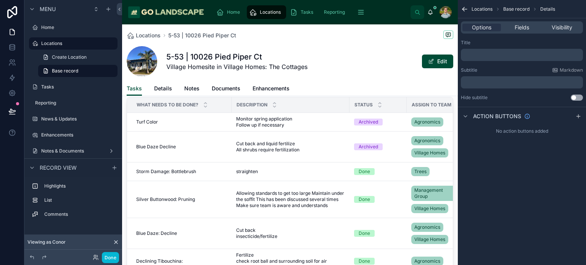
scroll to position [136, 0]
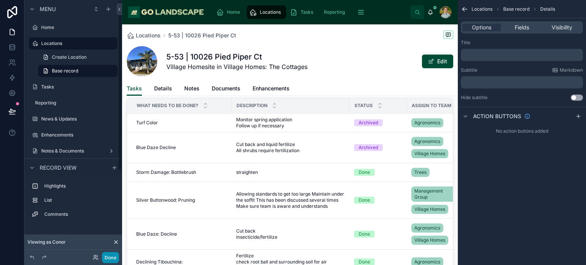
click at [108, 259] on button "Done" at bounding box center [110, 257] width 17 height 11
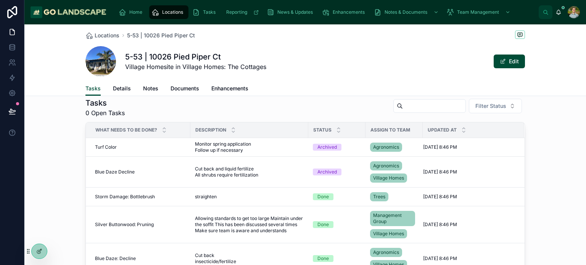
scroll to position [0, 0]
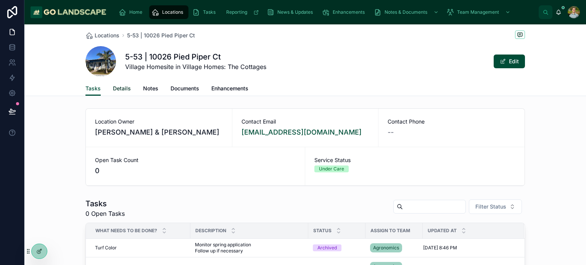
click at [124, 87] on span "Details" at bounding box center [122, 89] width 18 height 8
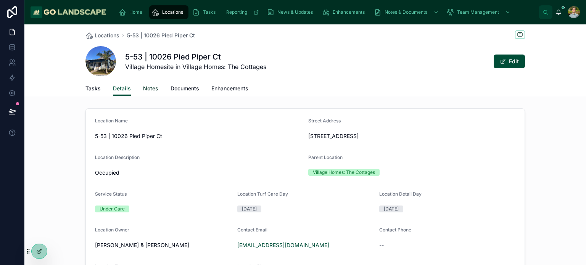
click at [149, 91] on span "Notes" at bounding box center [150, 89] width 15 height 8
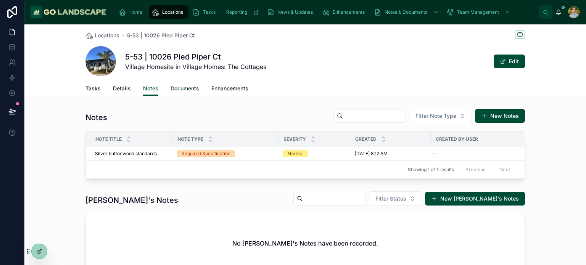
click at [183, 87] on span "Documents" at bounding box center [184, 89] width 29 height 8
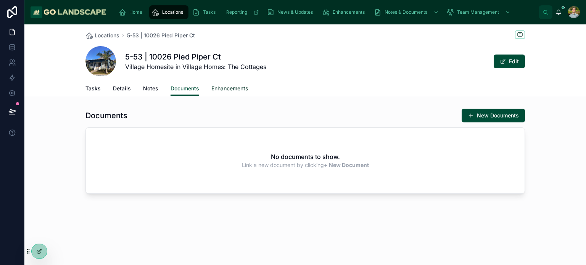
click at [237, 86] on span "Enhancements" at bounding box center [229, 89] width 37 height 8
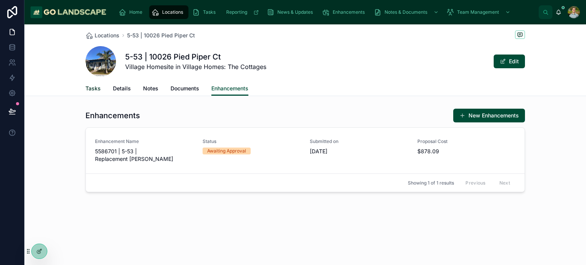
click at [95, 88] on span "Tasks" at bounding box center [92, 89] width 15 height 8
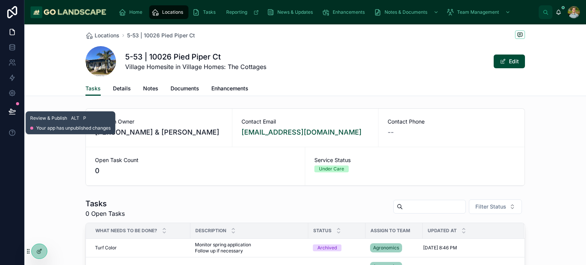
click at [11, 108] on icon at bounding box center [12, 112] width 8 height 8
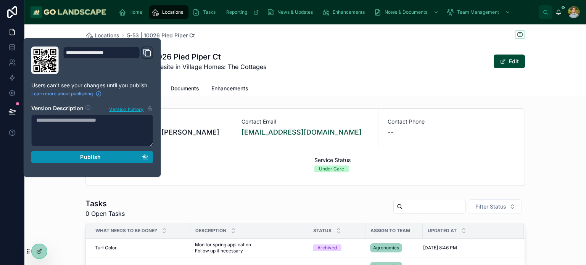
click at [100, 152] on button "Publish" at bounding box center [92, 157] width 122 height 12
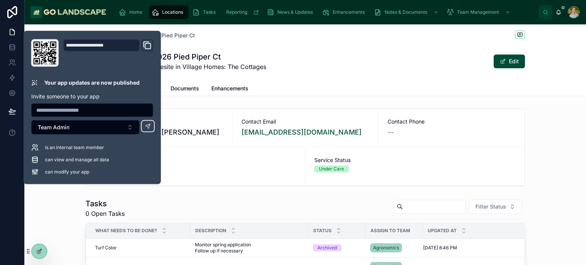
click at [369, 53] on div "5-53 | 10026 [GEOGRAPHIC_DATA] Homesite in Village Homes: The Cottages Edit" at bounding box center [304, 61] width 439 height 31
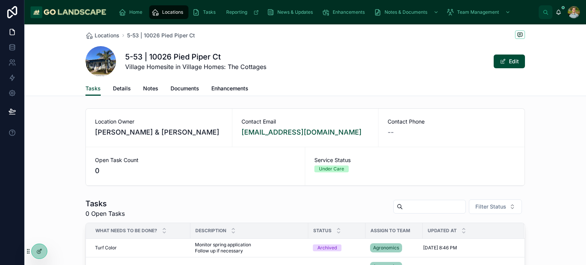
click at [171, 11] on span "Locations" at bounding box center [172, 12] width 21 height 6
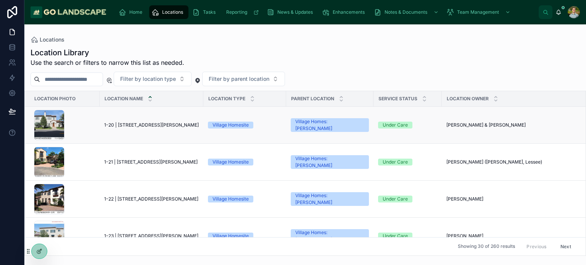
click at [151, 125] on span "1-20 | [STREET_ADDRESS][PERSON_NAME]" at bounding box center [151, 125] width 95 height 6
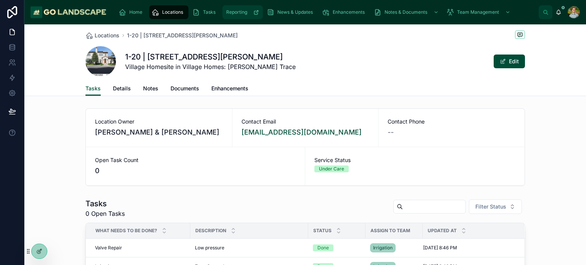
click at [231, 11] on span "Reporting" at bounding box center [236, 12] width 21 height 6
click at [170, 12] on span "Locations" at bounding box center [172, 12] width 21 height 6
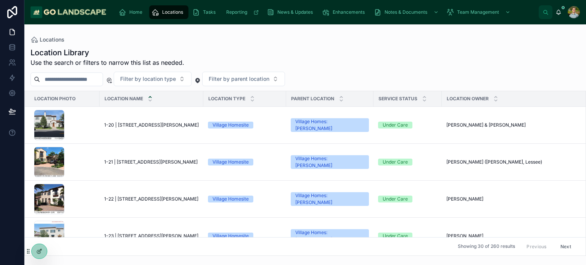
click at [75, 79] on input "text" at bounding box center [71, 79] width 63 height 11
type input "*"
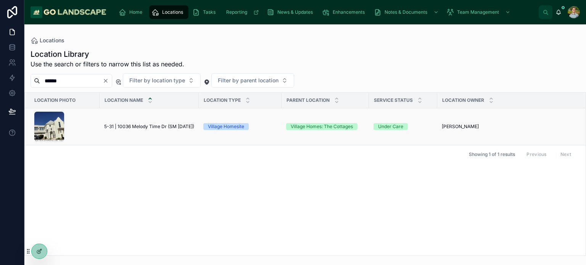
type input "******"
click at [149, 131] on td "5-31 | 10036 Melody Time Dr (SM [DATE]) 5-31 | 10036 Melody Time Dr (SM [DATE])" at bounding box center [149, 126] width 99 height 37
click at [151, 125] on span "5-31 | 10036 Melody Time Dr (SM [DATE])" at bounding box center [149, 127] width 90 height 6
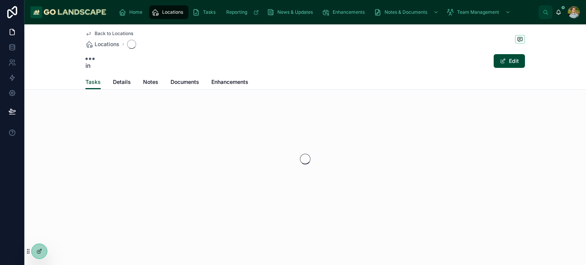
click at [151, 125] on div at bounding box center [304, 159] width 561 height 121
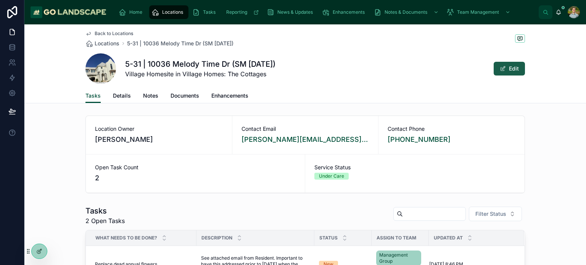
click at [508, 64] on button "Edit" at bounding box center [508, 69] width 31 height 14
click at [508, 64] on button "Done" at bounding box center [507, 69] width 35 height 14
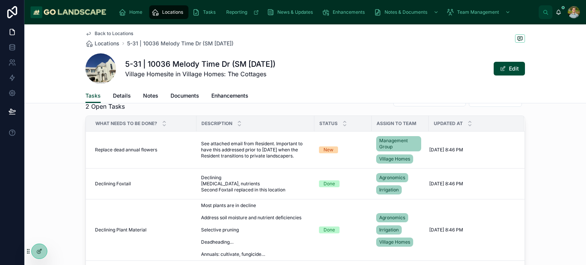
scroll to position [3, 0]
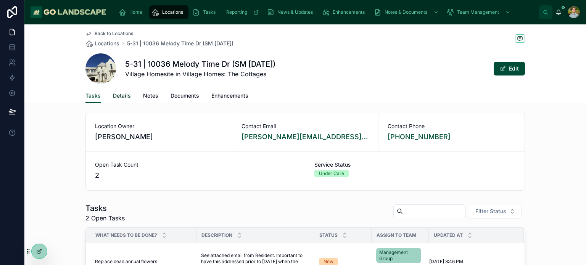
click at [119, 95] on span "Details" at bounding box center [122, 96] width 18 height 8
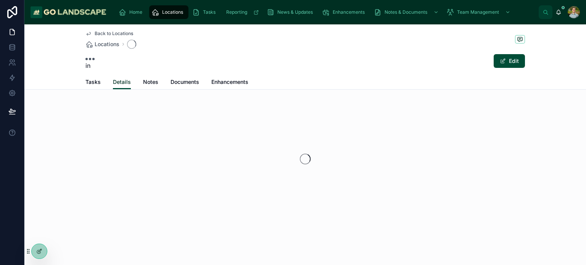
click at [119, 95] on div "Back to Locations Locations in Edit Details Tasks Details Notes Documents Enhan…" at bounding box center [304, 146] width 561 height 244
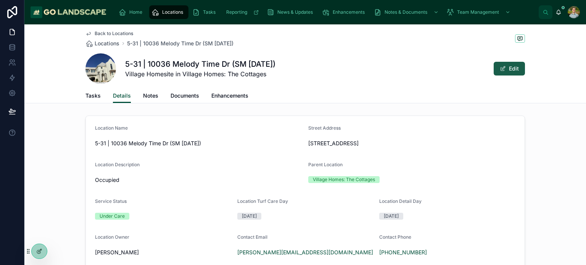
click at [508, 62] on button "Edit" at bounding box center [508, 69] width 31 height 14
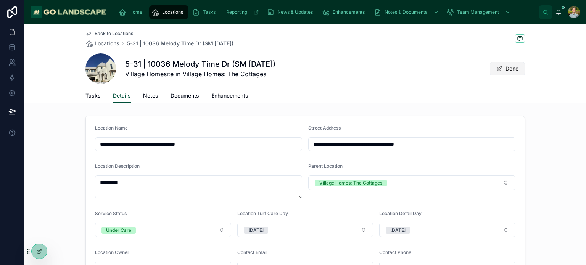
click at [508, 62] on button "Done" at bounding box center [507, 69] width 35 height 14
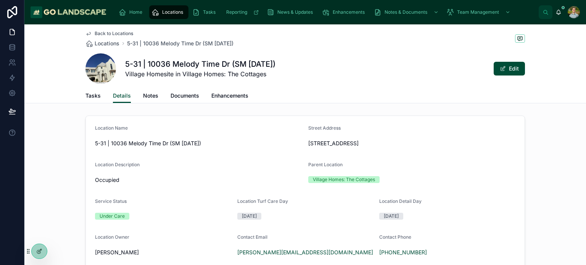
click at [503, 77] on div "5-31 | 10036 Melody Time Dr (SM [DATE]) Village Homesite in Village Homes: The …" at bounding box center [304, 68] width 439 height 31
click at [509, 71] on button "Edit" at bounding box center [508, 69] width 31 height 14
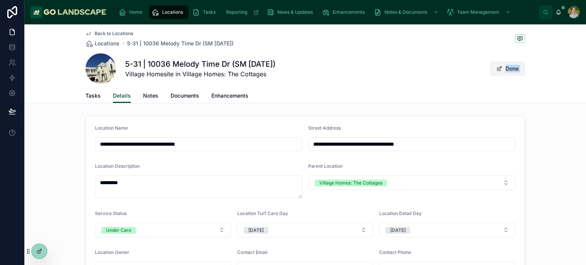
click at [509, 71] on button "Done" at bounding box center [507, 69] width 35 height 14
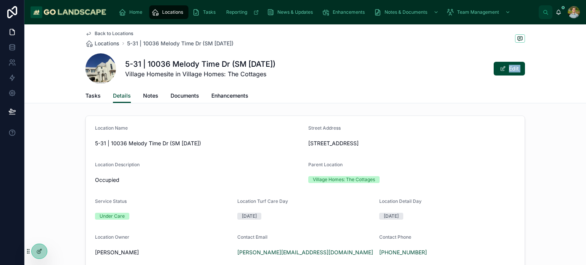
click at [540, 66] on div "Back to Locations Locations 5-31 | [STREET_ADDRESS] (SM [DATE]) 5-31 | [STREET_…" at bounding box center [304, 63] width 561 height 79
click at [557, 90] on div "Tasks Details Notes Documents Enhancements" at bounding box center [305, 95] width 552 height 14
click at [512, 95] on div "Tasks Details Notes Documents Enhancements" at bounding box center [304, 95] width 439 height 14
click at [510, 67] on button "Edit" at bounding box center [508, 69] width 31 height 14
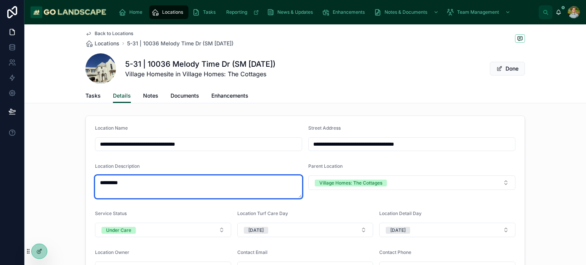
click at [139, 183] on textarea "********" at bounding box center [198, 186] width 207 height 23
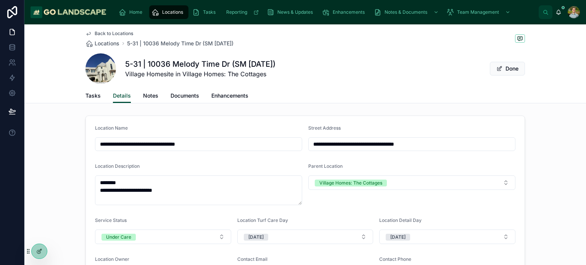
drag, startPoint x: 221, startPoint y: 143, endPoint x: 177, endPoint y: 143, distance: 43.5
click at [177, 143] on input "**********" at bounding box center [198, 144] width 206 height 11
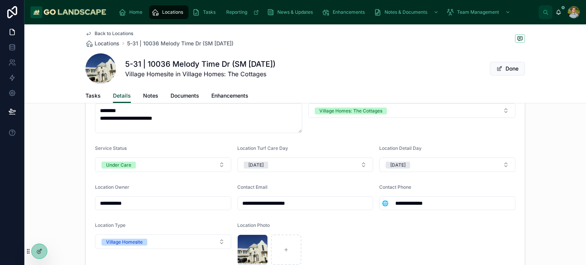
scroll to position [93, 0]
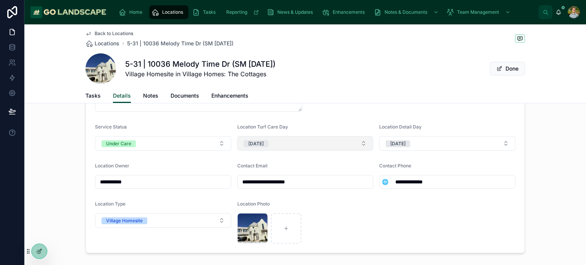
click at [306, 150] on button "[DATE]" at bounding box center [305, 143] width 136 height 14
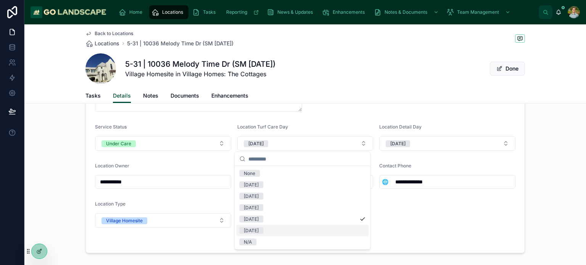
type textarea "**********"
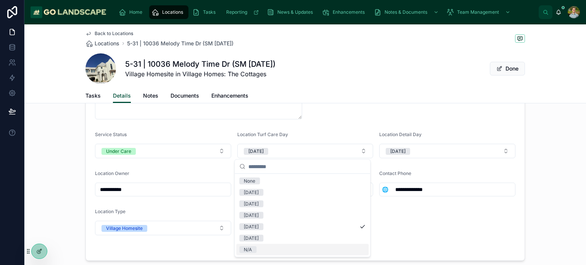
click at [290, 248] on div "N/A" at bounding box center [302, 249] width 132 height 11
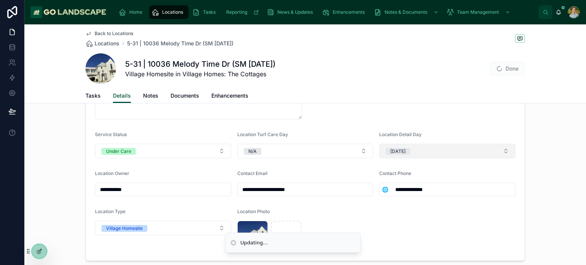
click at [451, 152] on button "[DATE]" at bounding box center [447, 151] width 136 height 14
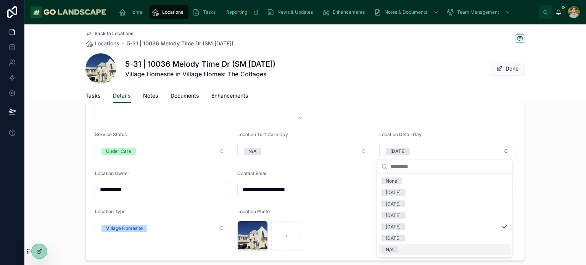
click at [437, 249] on div "N/A" at bounding box center [444, 249] width 132 height 11
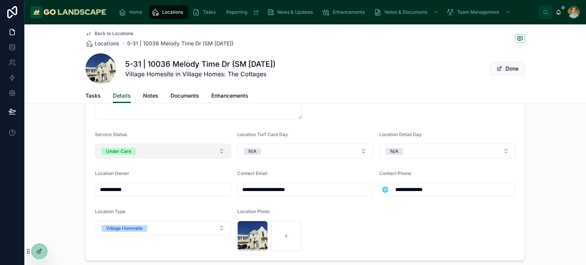
click at [154, 146] on button "Under Care" at bounding box center [163, 151] width 136 height 14
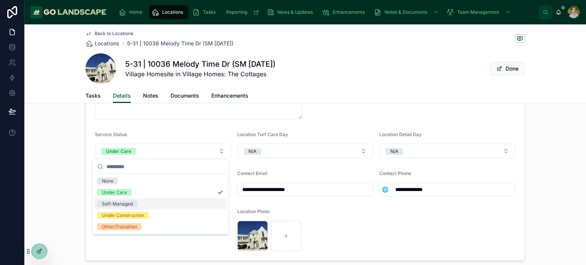
click at [148, 203] on div "Self-Managed" at bounding box center [160, 203] width 132 height 11
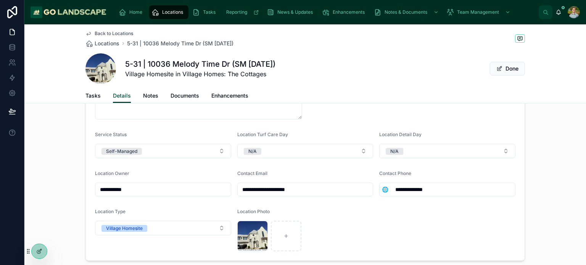
click at [424, 230] on form "**********" at bounding box center [305, 141] width 439 height 238
click at [108, 189] on input "**********" at bounding box center [162, 189] width 135 height 11
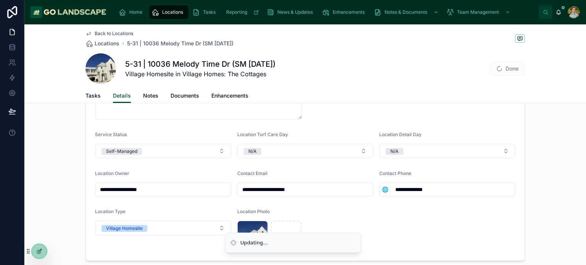
scroll to position [140, 0]
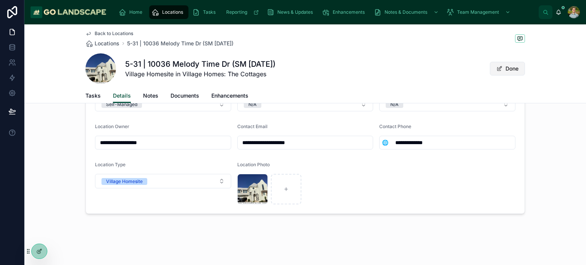
type input "**********"
click at [506, 71] on button "Done" at bounding box center [507, 69] width 35 height 14
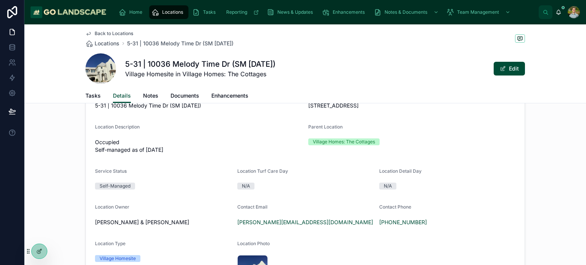
scroll to position [0, 0]
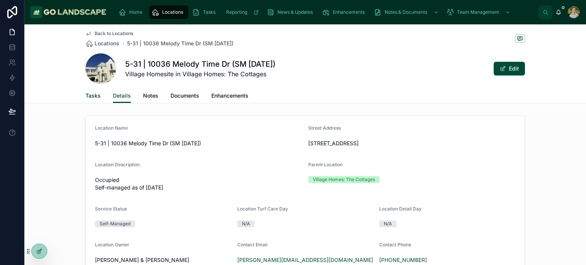
click at [95, 97] on span "Tasks" at bounding box center [92, 96] width 15 height 8
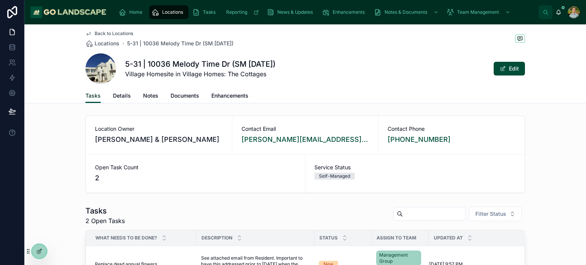
scroll to position [71, 0]
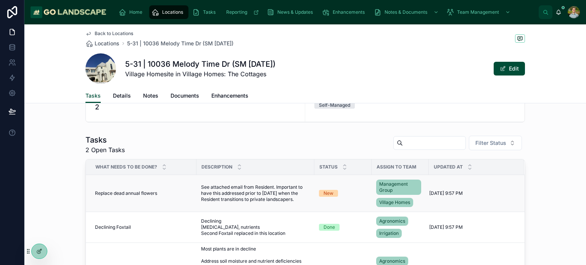
click at [463, 195] on span "[DATE] 9:57 PM" at bounding box center [446, 193] width 34 height 6
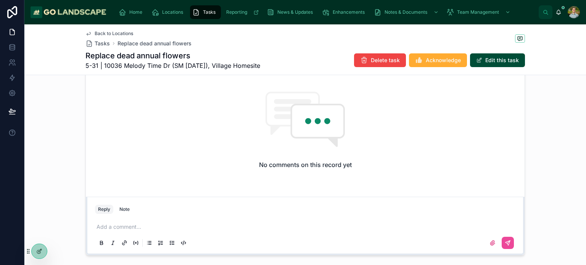
scroll to position [464, 0]
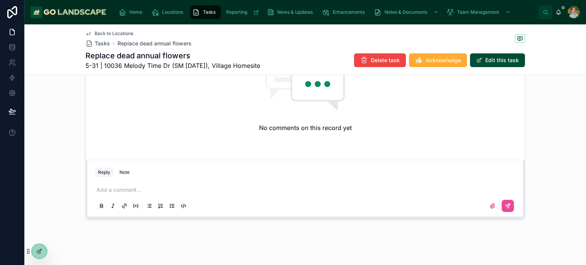
click at [152, 187] on p at bounding box center [306, 190] width 420 height 8
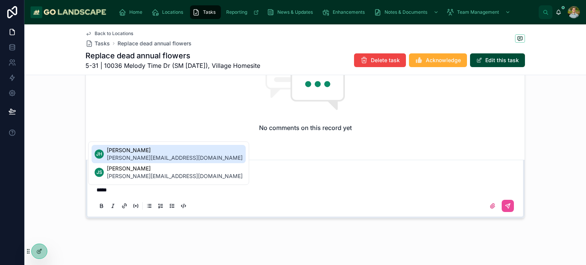
scroll to position [467, 0]
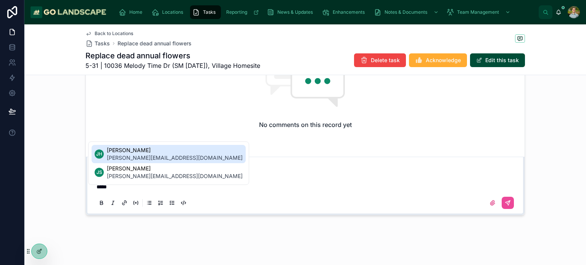
click at [154, 156] on span "[PERSON_NAME][EMAIL_ADDRESS][DOMAIN_NAME]" at bounding box center [175, 158] width 136 height 8
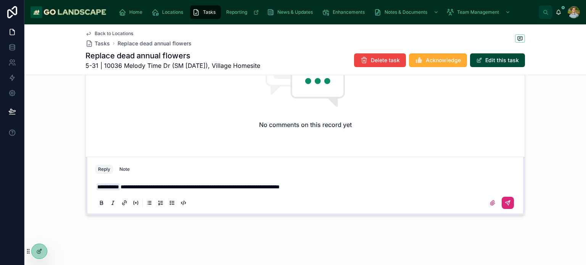
click at [506, 203] on icon at bounding box center [508, 203] width 6 height 6
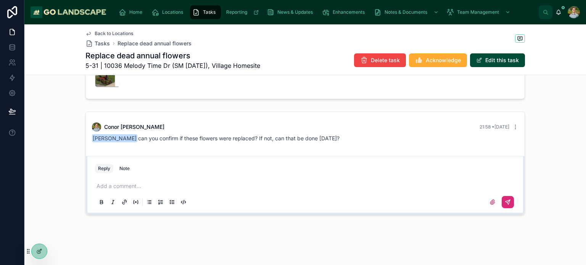
click at [551, 141] on div "[PERSON_NAME] 21:58 • [DATE] [PERSON_NAME] can you confirm if these flowers wer…" at bounding box center [304, 162] width 561 height 109
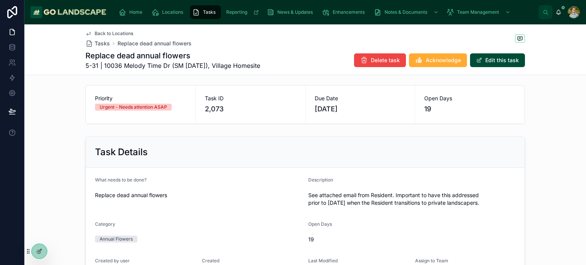
scroll to position [0, 0]
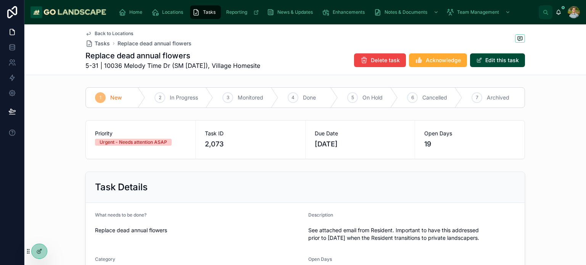
click at [116, 29] on div "Back to Locations Tasks Replace dead annual flowers Replace dead annual flowers…" at bounding box center [304, 49] width 439 height 50
click at [114, 33] on span "Back to Locations" at bounding box center [114, 34] width 39 height 6
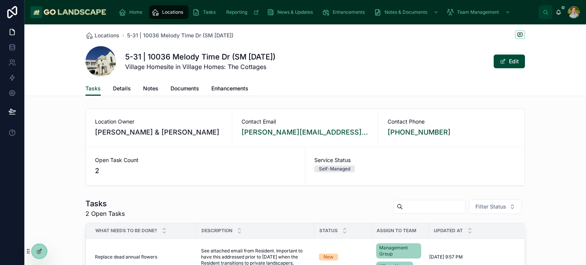
click at [357, 67] on div "5-31 | 10036 Melody Time Dr (SM [DATE]) Village Homesite in Village Homes: The …" at bounding box center [304, 61] width 439 height 31
click at [135, 6] on div "Home" at bounding box center [132, 12] width 27 height 12
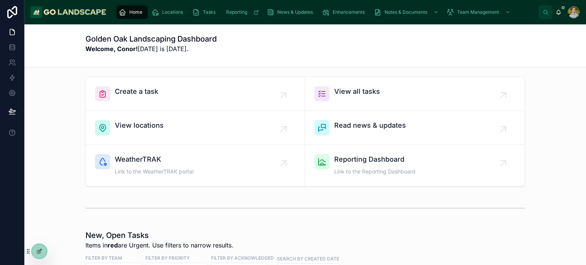
click at [548, 187] on div "Create a task View all tasks View locations Read news & updates WeatherTRAK Lin…" at bounding box center [305, 132] width 549 height 116
click at [561, 13] on icon at bounding box center [558, 12] width 6 height 6
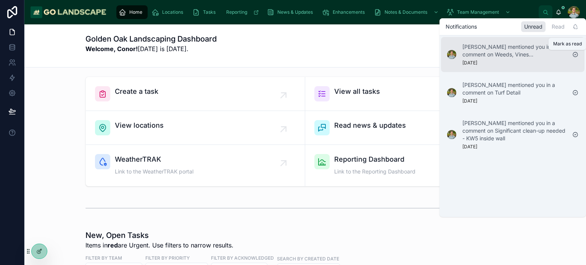
click at [575, 54] on icon at bounding box center [575, 54] width 6 height 6
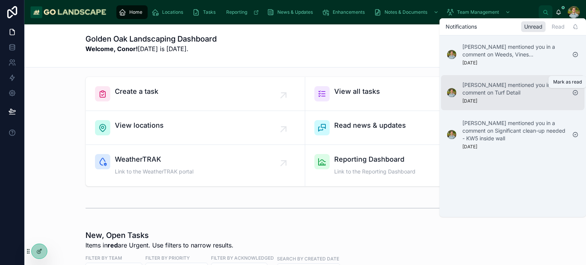
click at [577, 93] on icon at bounding box center [575, 93] width 6 height 6
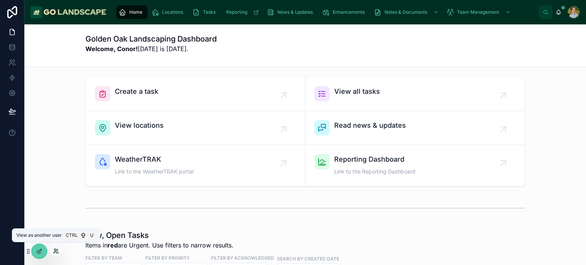
click at [53, 252] on icon at bounding box center [56, 251] width 6 height 6
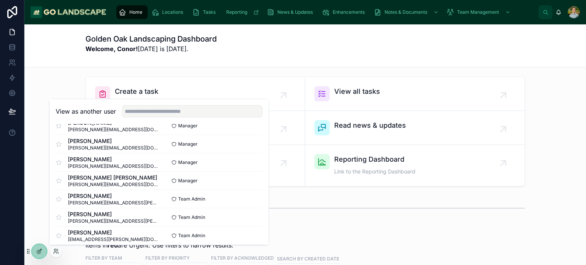
scroll to position [239, 0]
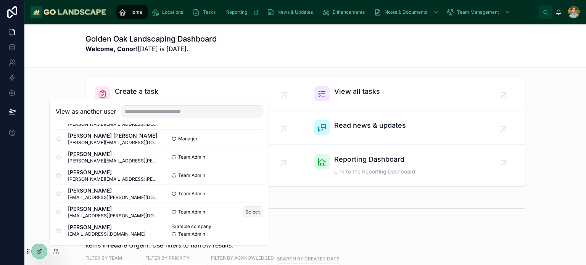
click at [252, 211] on button "Select" at bounding box center [253, 211] width 20 height 11
click at [537, 175] on div "Create a task View all tasks View locations Read news & updates WeatherTRAK Lin…" at bounding box center [305, 132] width 549 height 116
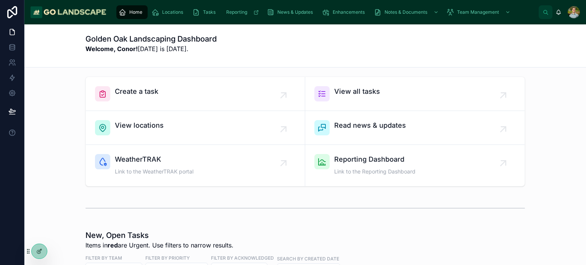
click at [574, 11] on div at bounding box center [573, 12] width 12 height 12
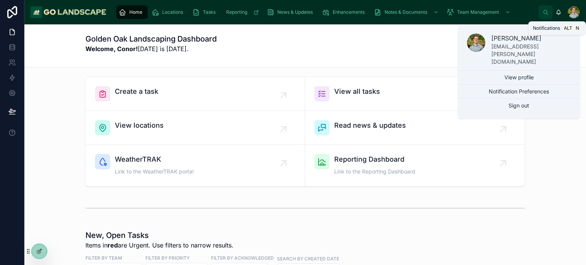
click at [558, 14] on icon at bounding box center [559, 13] width 2 height 1
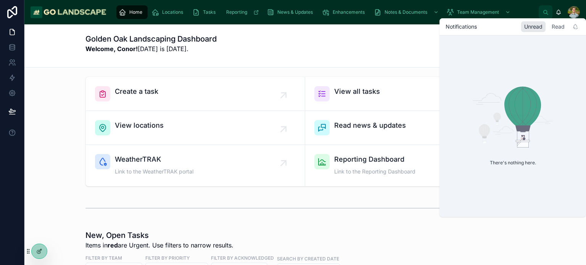
click at [559, 31] on div "Read" at bounding box center [557, 26] width 19 height 11
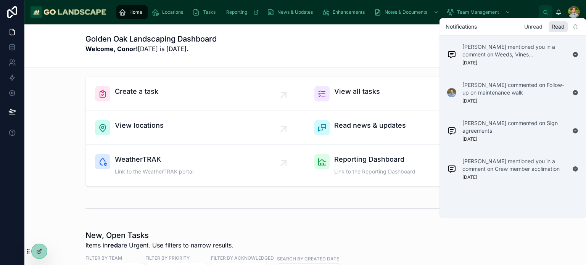
click at [538, 27] on div "Unread" at bounding box center [533, 26] width 24 height 11
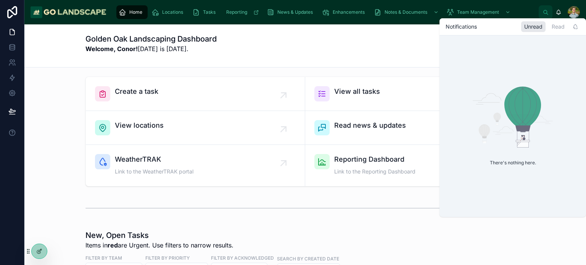
click at [399, 40] on div "Golden Oak Landscaping Dashboard Welcome, Conor! [DATE] is [DATE]." at bounding box center [304, 46] width 439 height 24
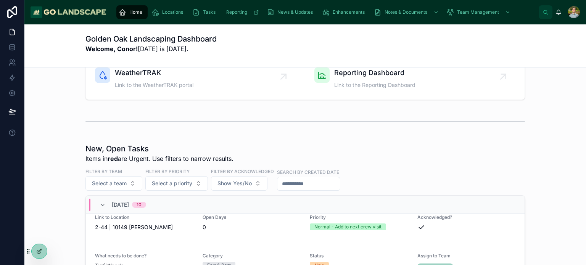
scroll to position [0, 0]
